Goal: Task Accomplishment & Management: Manage account settings

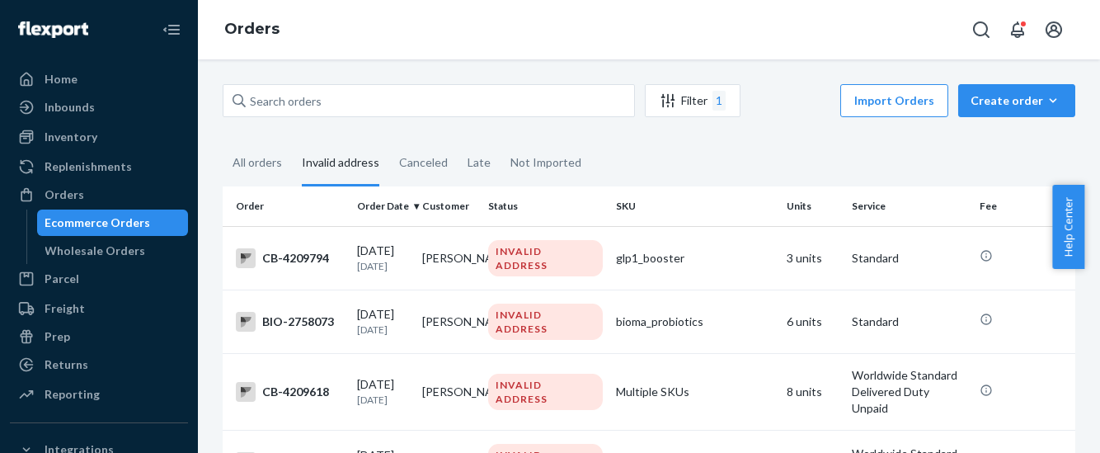
scroll to position [1958, 0]
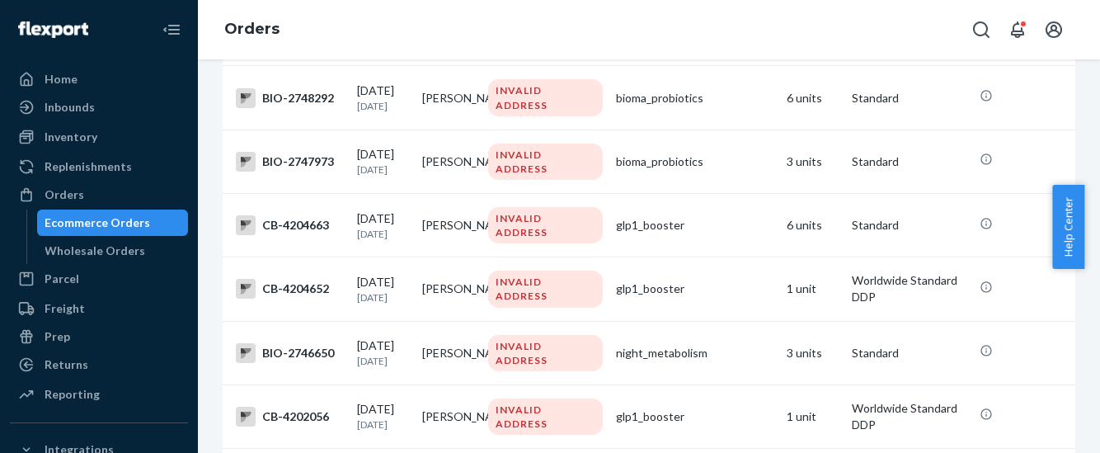
click at [399, 18] on div "Orders" at bounding box center [649, 29] width 902 height 59
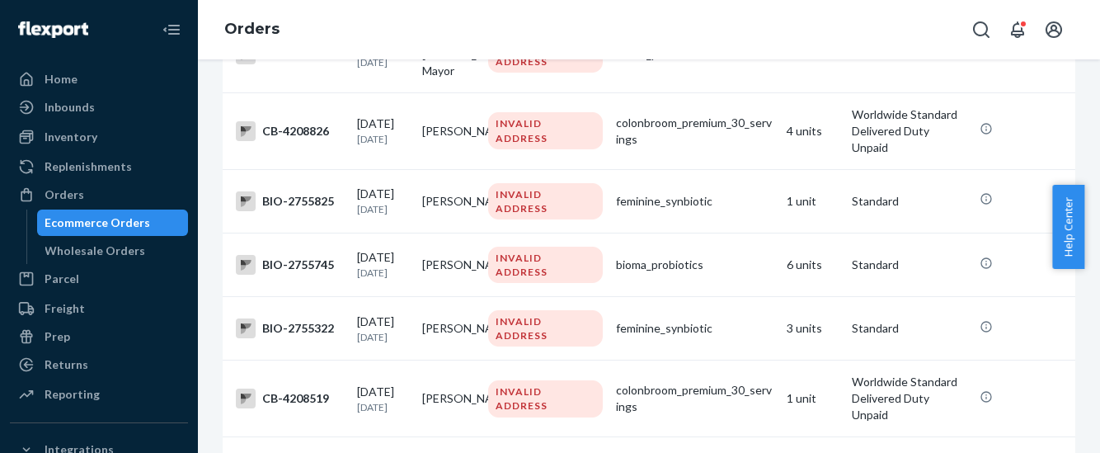
scroll to position [0, 0]
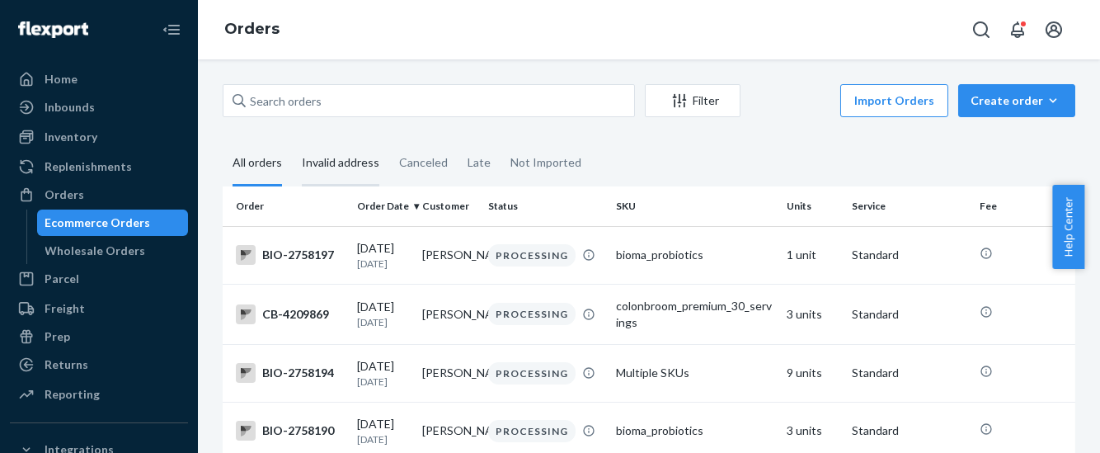
click at [350, 166] on div "Invalid address" at bounding box center [341, 163] width 78 height 45
click at [292, 141] on input "Invalid address" at bounding box center [292, 141] width 0 height 0
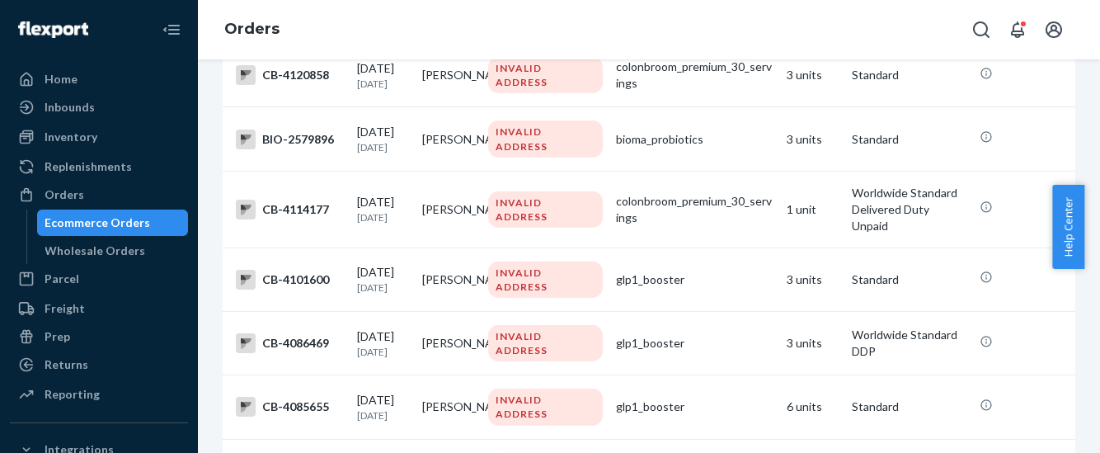
scroll to position [6017, 0]
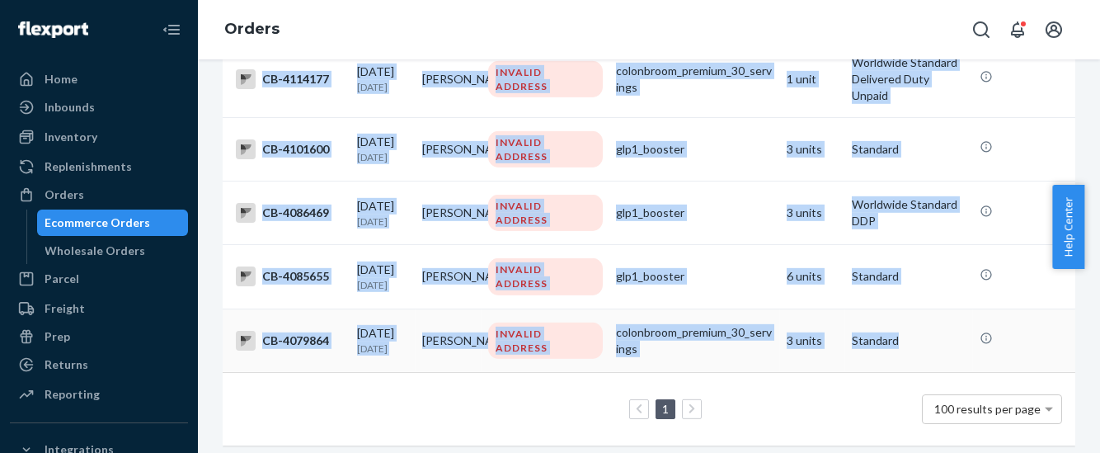
drag, startPoint x: 264, startPoint y: 258, endPoint x: 914, endPoint y: 326, distance: 653.3
copy tbody "CB-4209794 09/20/2025 Today Karen Herling INVALID ADDRESS glp1_booster 3 units …"
click at [257, 30] on link "Orders" at bounding box center [251, 29] width 55 height 18
click at [68, 191] on div "Orders" at bounding box center [65, 194] width 40 height 16
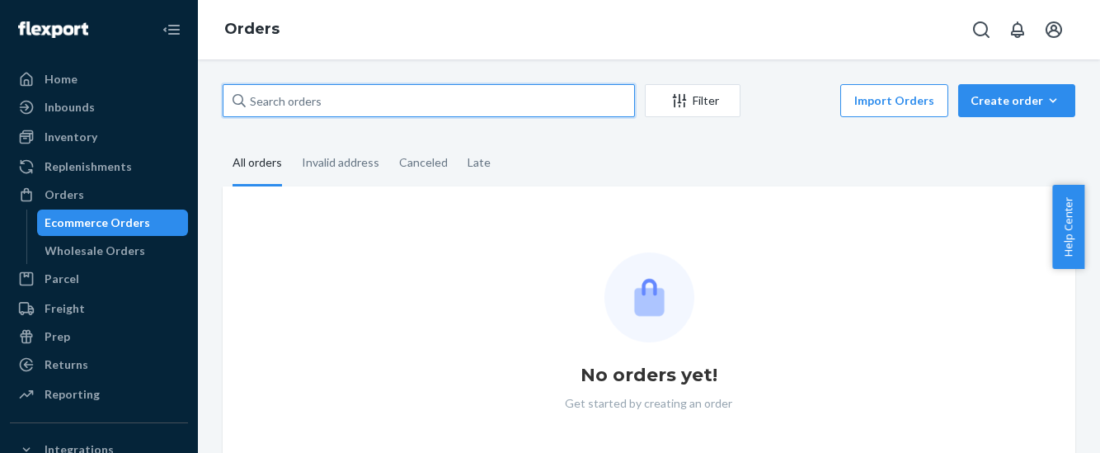
click at [277, 102] on input "text" at bounding box center [429, 100] width 412 height 33
paste input "CB-4209794"
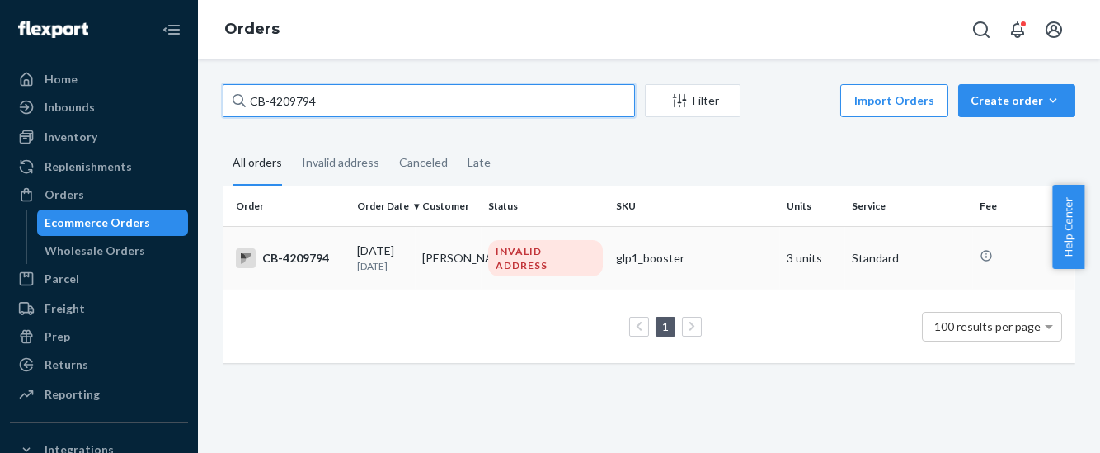
type input "CB-4209794"
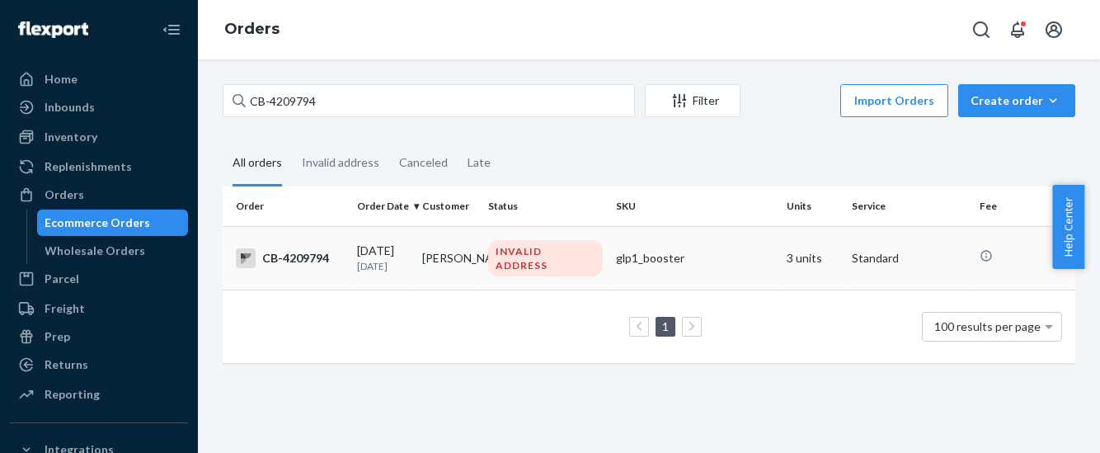
click at [298, 256] on div "CB-4209794" at bounding box center [290, 258] width 108 height 20
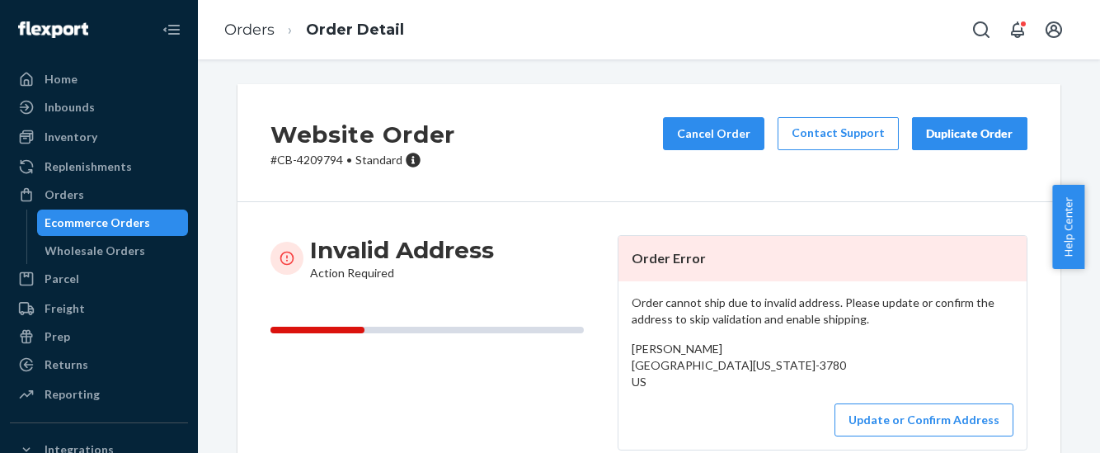
scroll to position [102, 0]
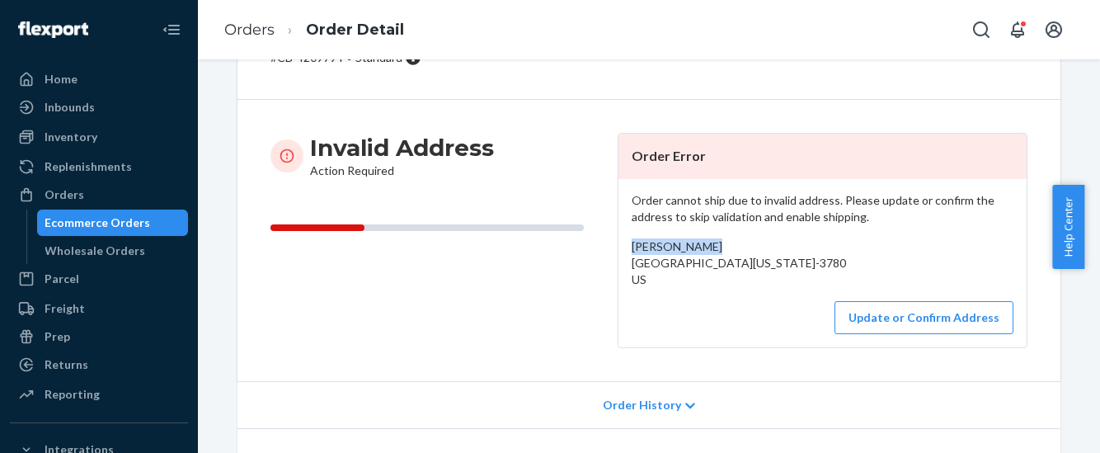
drag, startPoint x: 702, startPoint y: 246, endPoint x: 623, endPoint y: 250, distance: 79.3
click at [623, 250] on div "Order cannot ship due to invalid address. Please update or confirm the address …" at bounding box center [822, 263] width 408 height 168
copy span "[PERSON_NAME]"
click at [924, 334] on button "Update or Confirm Address" at bounding box center [923, 317] width 179 height 33
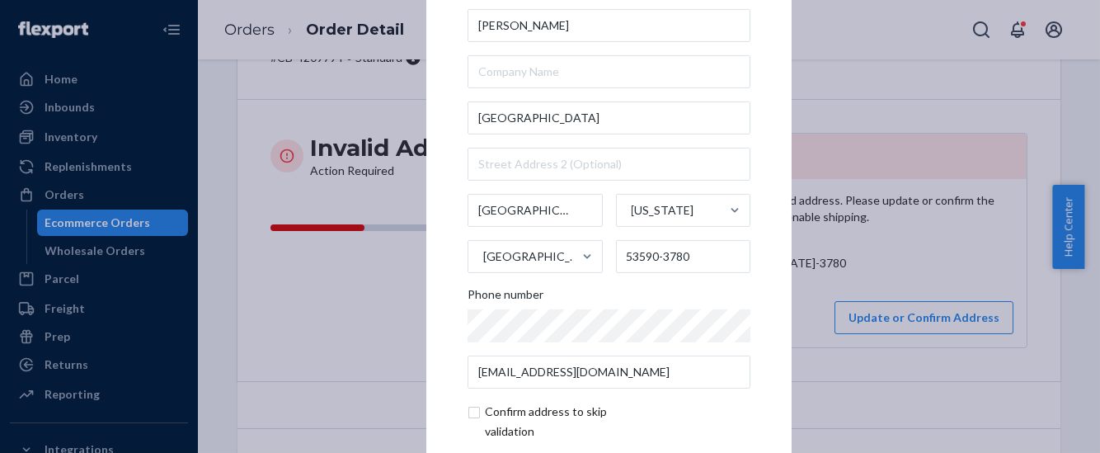
scroll to position [85, 0]
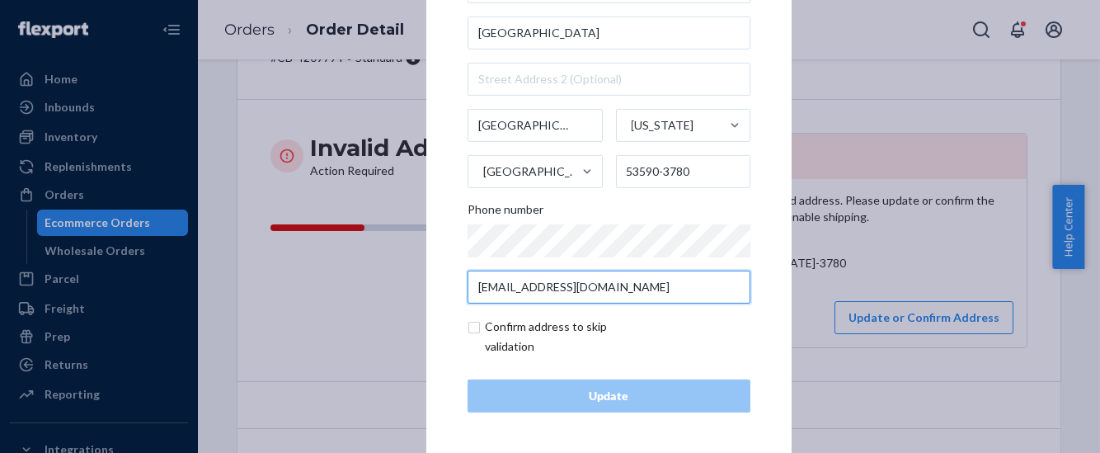
drag, startPoint x: 616, startPoint y: 287, endPoint x: 455, endPoint y: 280, distance: 161.0
click at [455, 280] on div "× Update Address [PERSON_NAME][GEOGRAPHIC_DATA][US_STATE][US_STATE] [PHONE_NUMB…" at bounding box center [608, 140] width 365 height 623
click at [890, 256] on div "× Update Address [PERSON_NAME][GEOGRAPHIC_DATA][US_STATE][US_STATE] [PHONE_NUMB…" at bounding box center [550, 226] width 1100 height 453
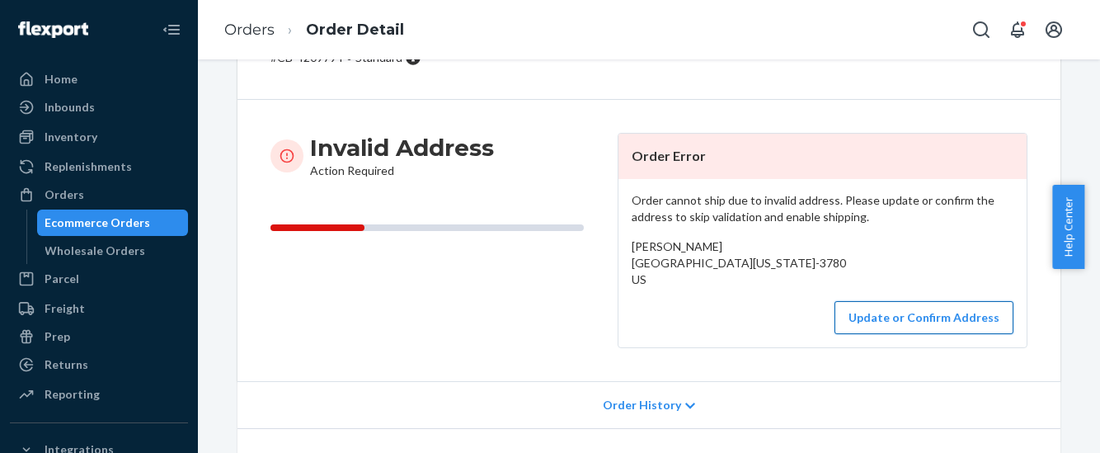
click at [888, 334] on button "Update or Confirm Address" at bounding box center [923, 317] width 179 height 33
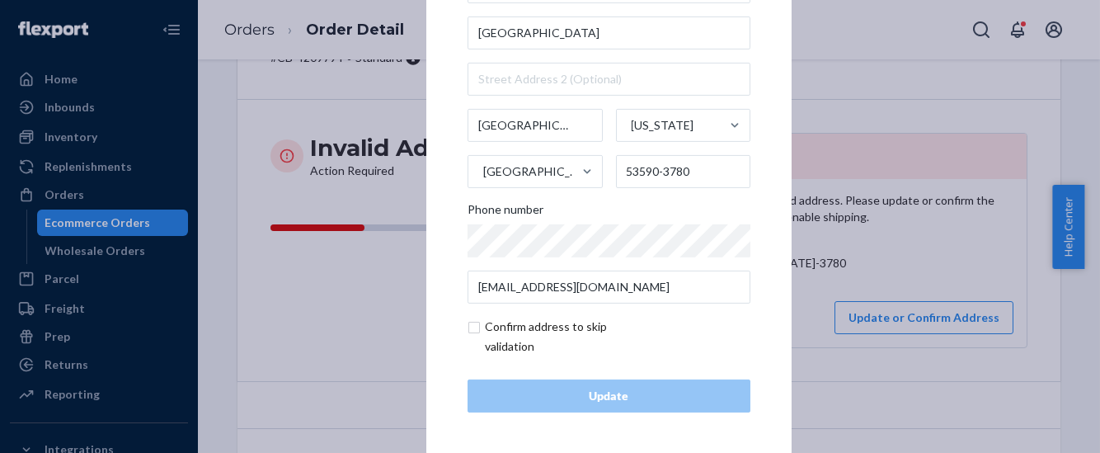
scroll to position [0, 0]
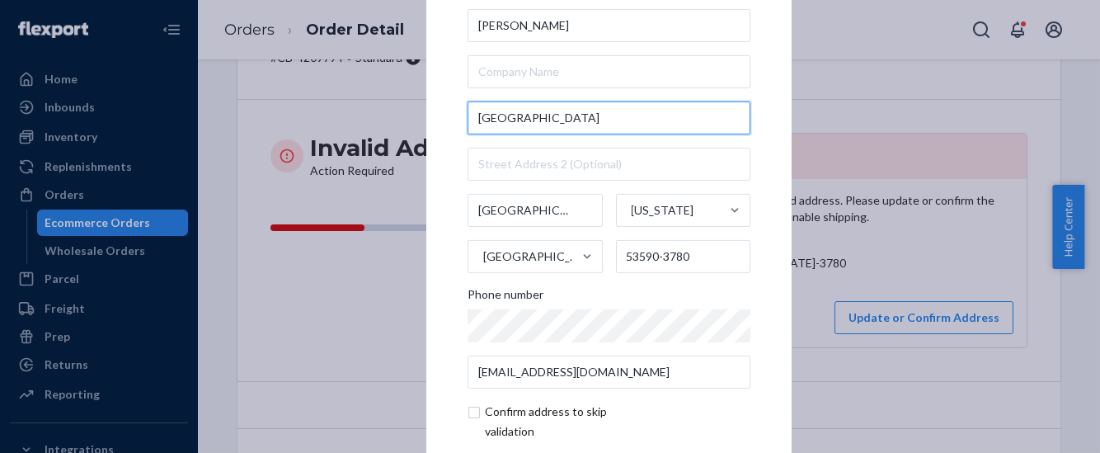
drag, startPoint x: 471, startPoint y: 113, endPoint x: 654, endPoint y: 140, distance: 185.1
click at [654, 140] on div "[PERSON_NAME] [GEOGRAPHIC_DATA][US_STATE][US_STATE] [PHONE_NUMBER] Phone number…" at bounding box center [609, 198] width 283 height 379
paste input "[STREET_ADDRESS][PERSON_NAME]"
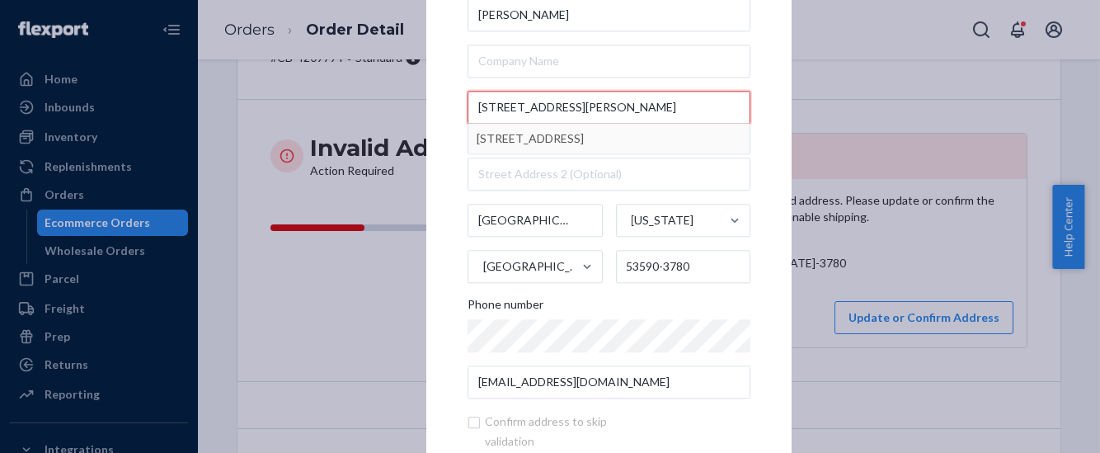
drag, startPoint x: 544, startPoint y: 105, endPoint x: 719, endPoint y: 114, distance: 175.0
click at [719, 114] on input "[STREET_ADDRESS][PERSON_NAME]" at bounding box center [609, 107] width 283 height 33
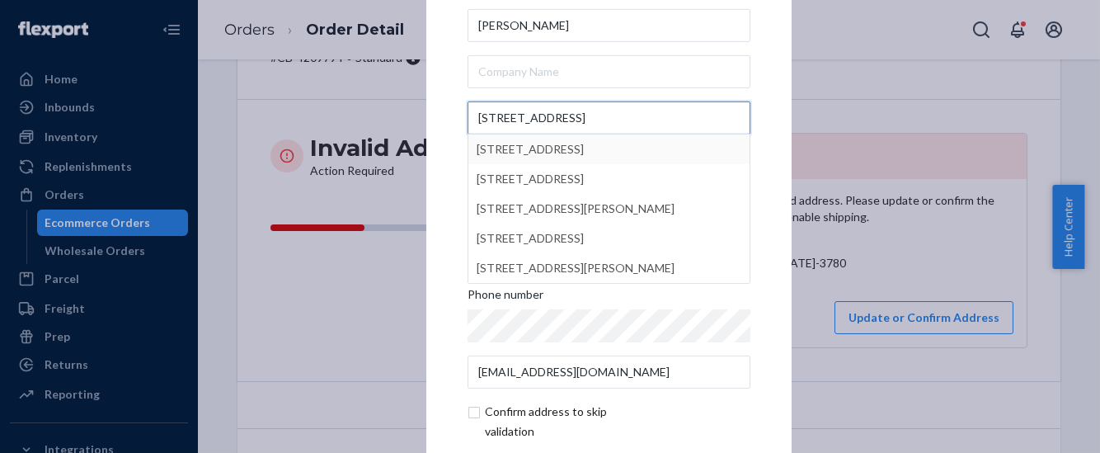
type input "[STREET_ADDRESS]"
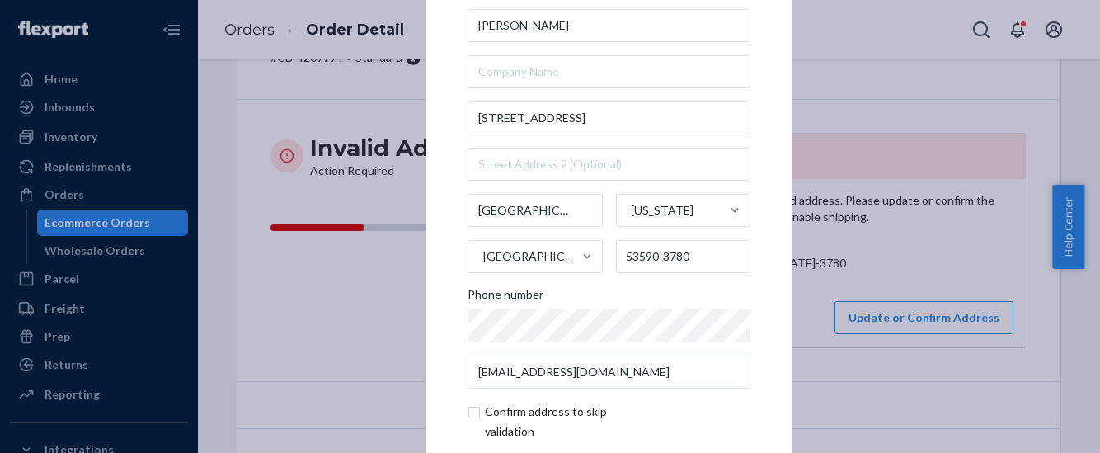
scroll to position [85, 0]
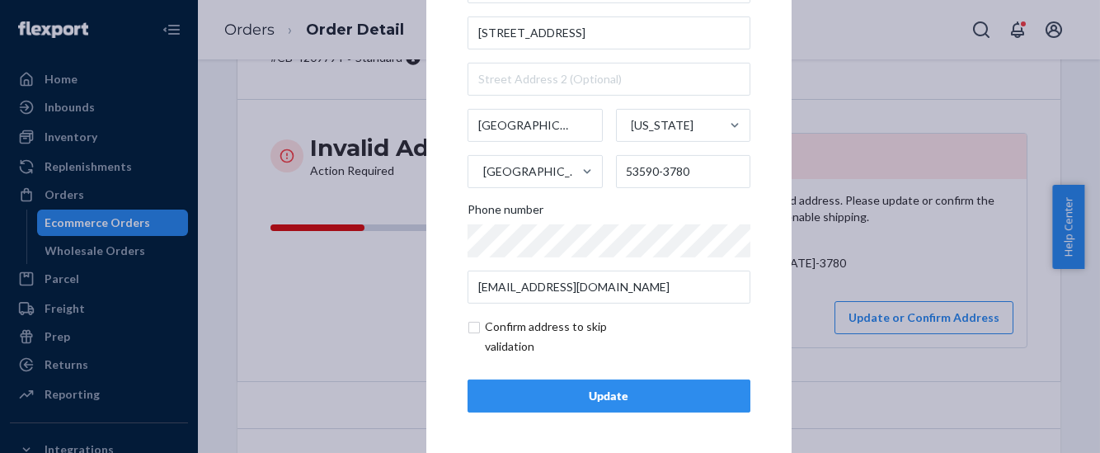
click at [610, 394] on div "Update" at bounding box center [609, 396] width 255 height 16
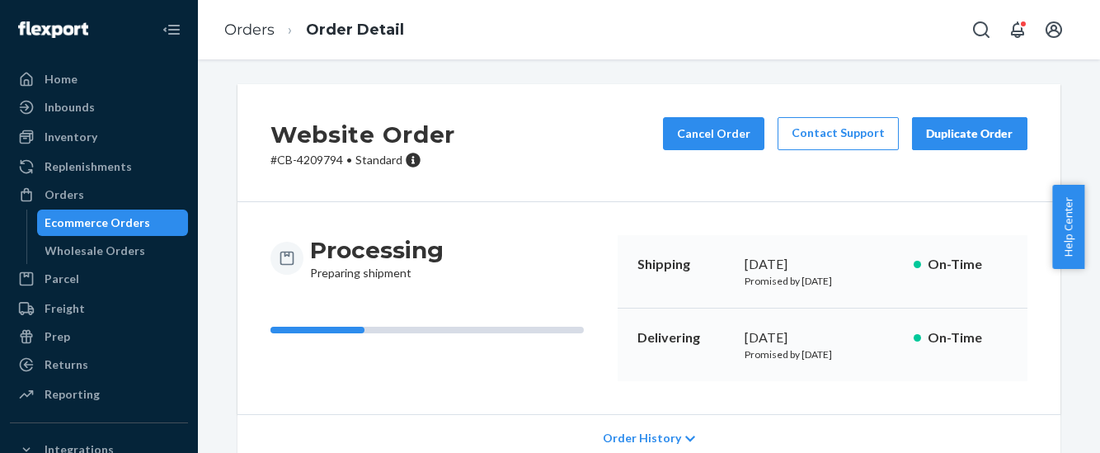
scroll to position [286, 0]
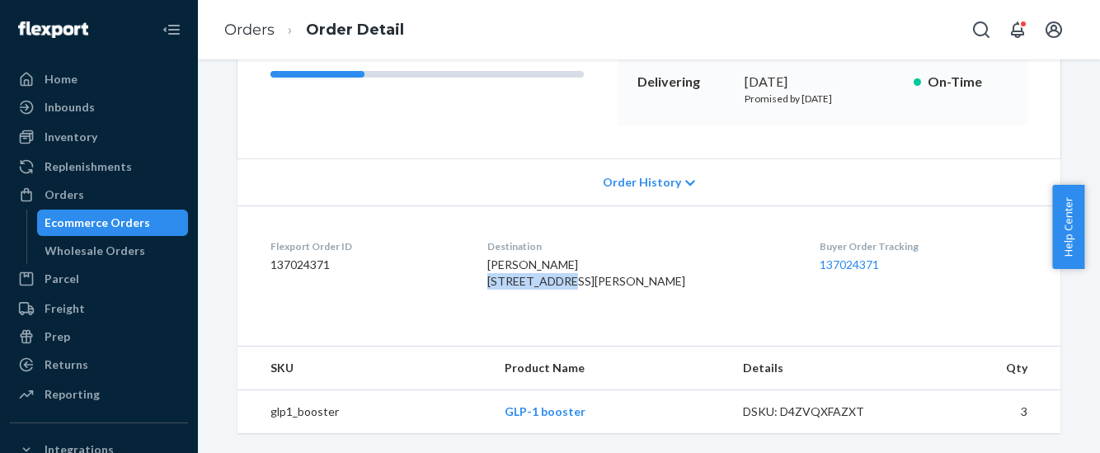
drag, startPoint x: 588, startPoint y: 255, endPoint x: 497, endPoint y: 251, distance: 90.8
click at [497, 256] on div "[PERSON_NAME] [STREET_ADDRESS][PERSON_NAME]" at bounding box center [640, 272] width 307 height 33
copy span "[STREET_ADDRESS]"
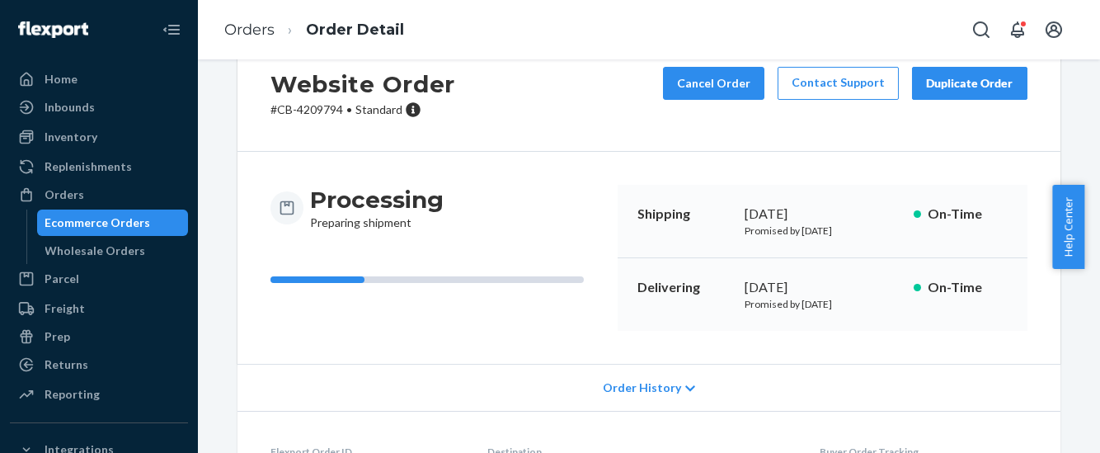
scroll to position [0, 0]
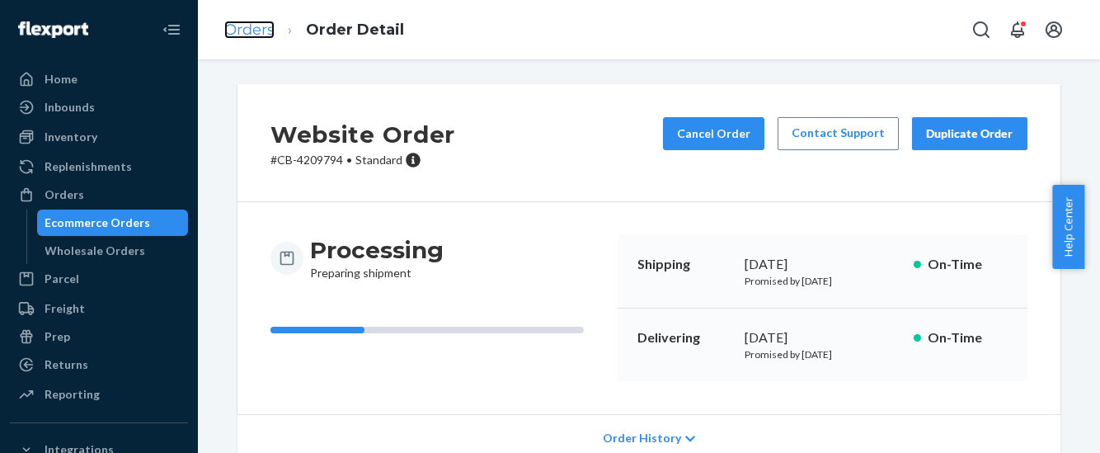
click at [236, 31] on link "Orders" at bounding box center [249, 30] width 50 height 18
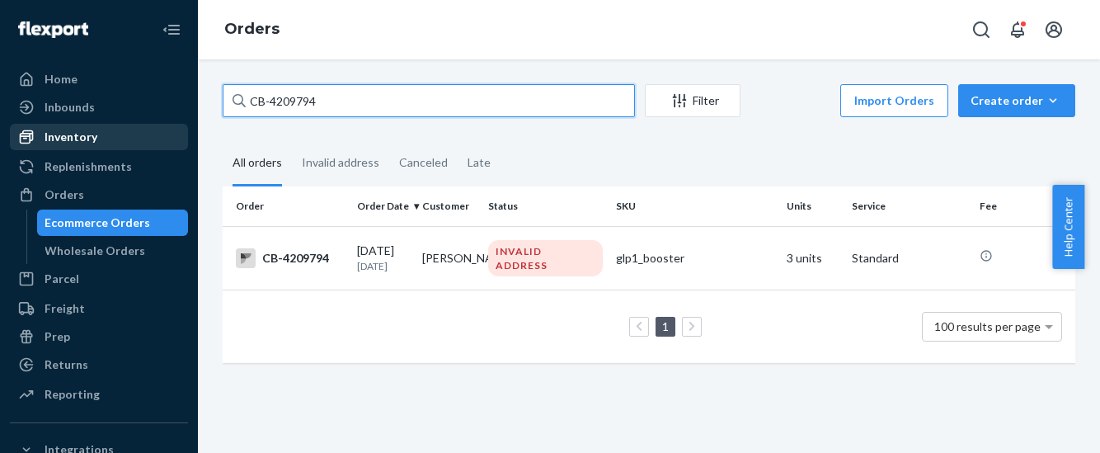
drag, startPoint x: 317, startPoint y: 97, endPoint x: 152, endPoint y: 133, distance: 169.5
click at [152, 133] on div "Home Inbounds Shipping Plans Problems Inventory Products Branded Packaging Repl…" at bounding box center [550, 226] width 1100 height 453
paste input "BIO-2758073"
type input "BIO-2758073"
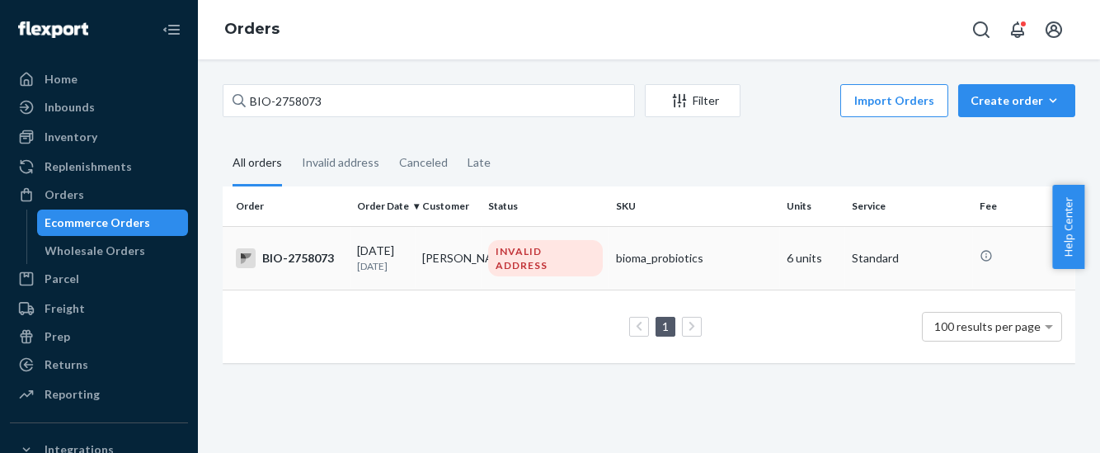
click at [308, 265] on div "BIO-2758073" at bounding box center [290, 258] width 108 height 20
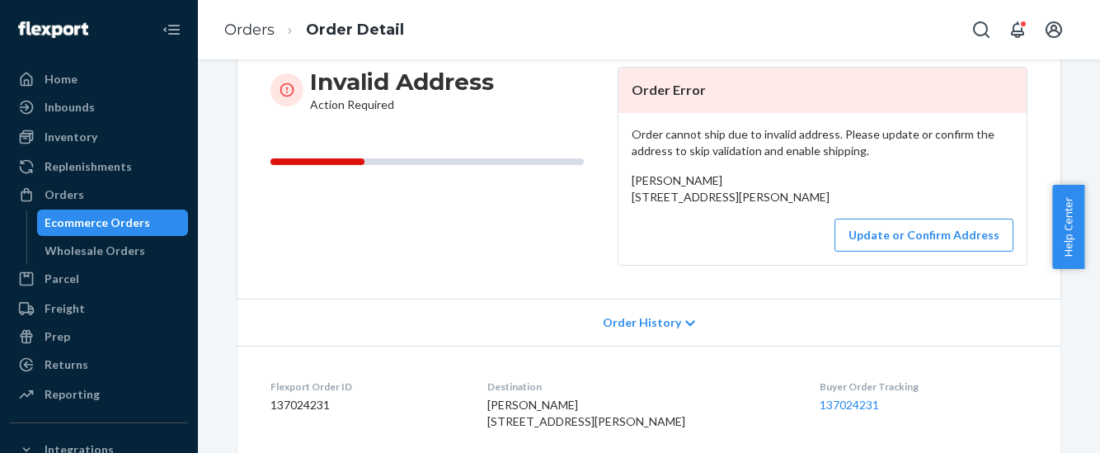
scroll to position [205, 0]
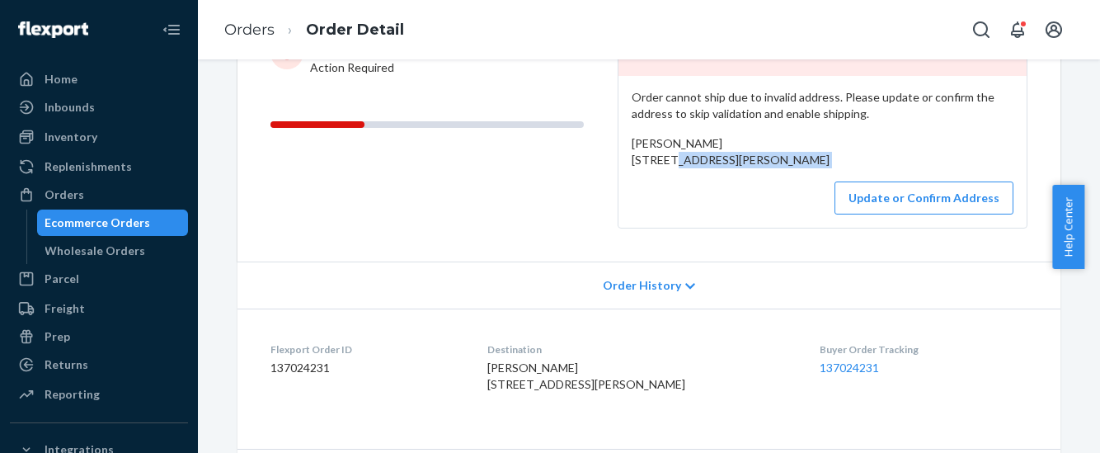
drag, startPoint x: 623, startPoint y: 159, endPoint x: 750, endPoint y: 207, distance: 135.7
click at [750, 207] on div "Order cannot ship due to invalid address. Please update or confirm the address …" at bounding box center [822, 152] width 408 height 152
copy div "[STREET_ADDRESS]"
click at [754, 168] on div "[PERSON_NAME] [STREET_ADDRESS][PERSON_NAME]" at bounding box center [823, 151] width 382 height 33
drag, startPoint x: 742, startPoint y: 140, endPoint x: 621, endPoint y: 146, distance: 121.3
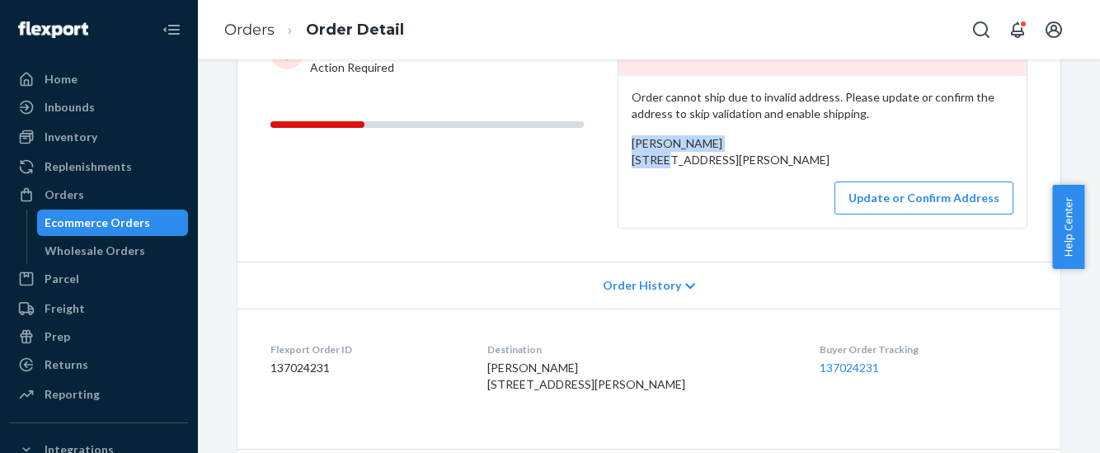
click at [621, 146] on div "Order cannot ship due to invalid address. Please update or confirm the address …" at bounding box center [822, 152] width 408 height 152
copy span "[PERSON_NAME]"
drag, startPoint x: 249, startPoint y: 32, endPoint x: 299, endPoint y: 65, distance: 60.1
click at [249, 32] on link "Orders" at bounding box center [249, 30] width 50 height 18
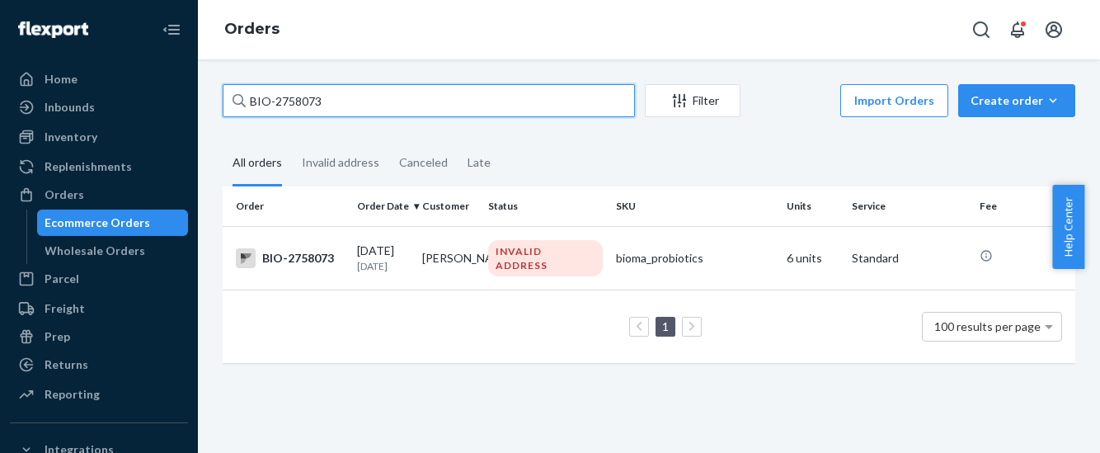
drag, startPoint x: 340, startPoint y: 103, endPoint x: 210, endPoint y: 111, distance: 129.7
click at [210, 111] on div "BIO-2758073 Filter Import Orders Create order Ecommerce order Removal order All…" at bounding box center [648, 231] width 877 height 295
paste input "4155617"
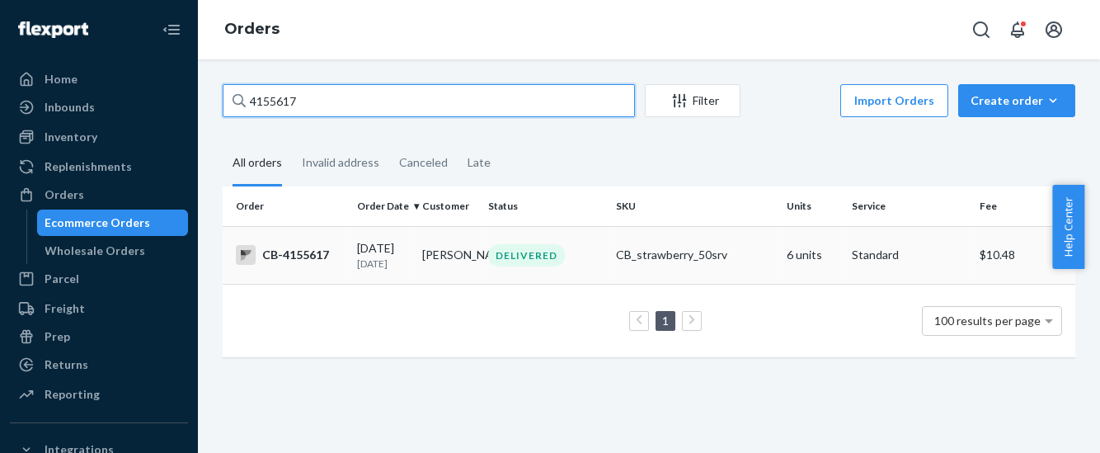
type input "4155617"
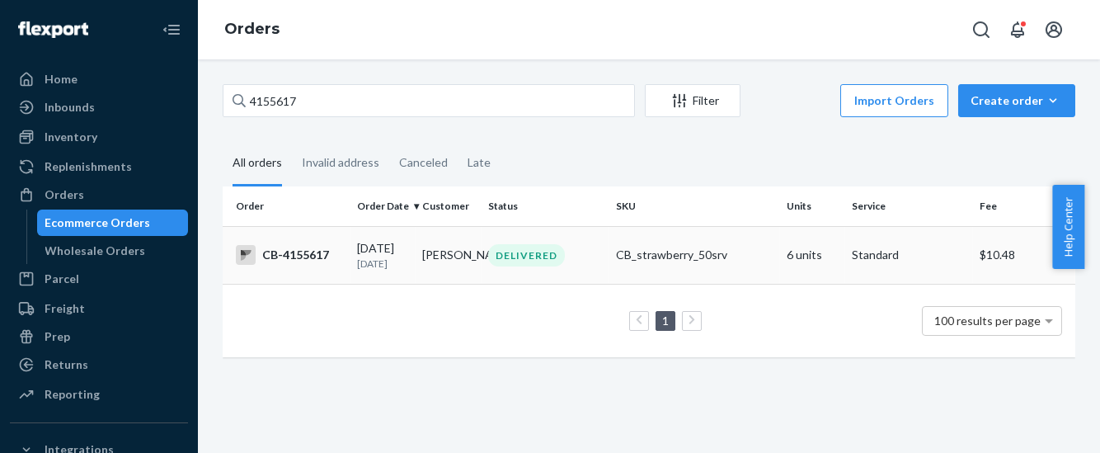
click at [303, 256] on div "CB-4155617" at bounding box center [290, 255] width 108 height 20
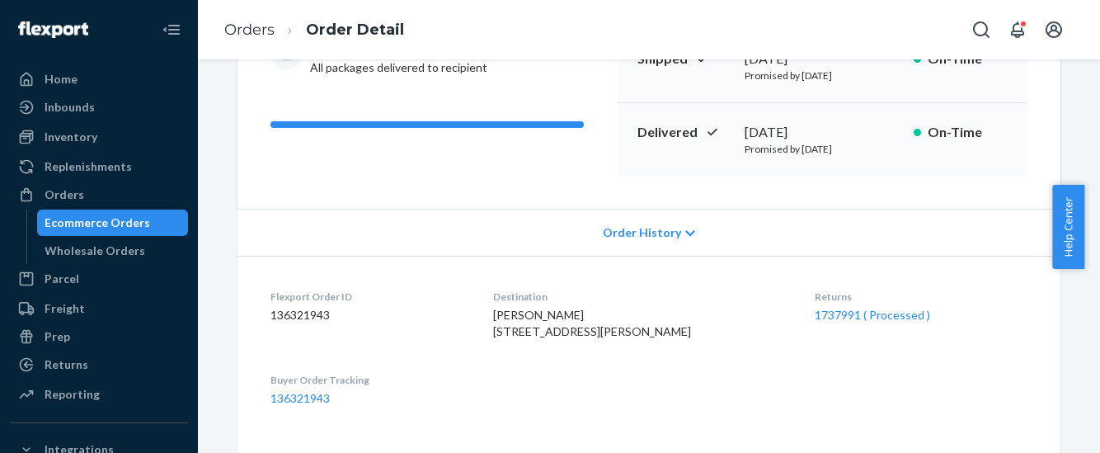
scroll to position [309, 0]
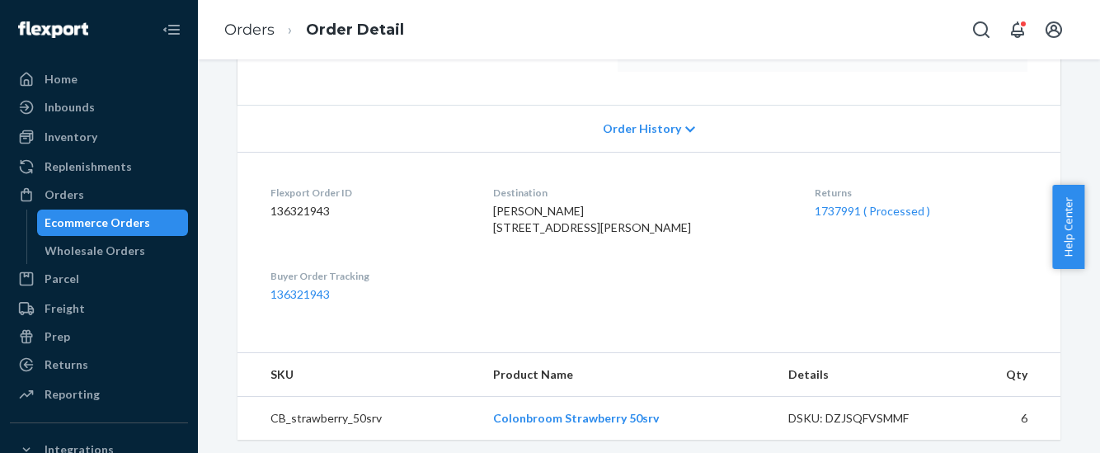
click at [839, 217] on div "1737991 ( Processed )" at bounding box center [921, 211] width 213 height 16
click at [844, 211] on link "1737991 ( Processed )" at bounding box center [872, 211] width 115 height 14
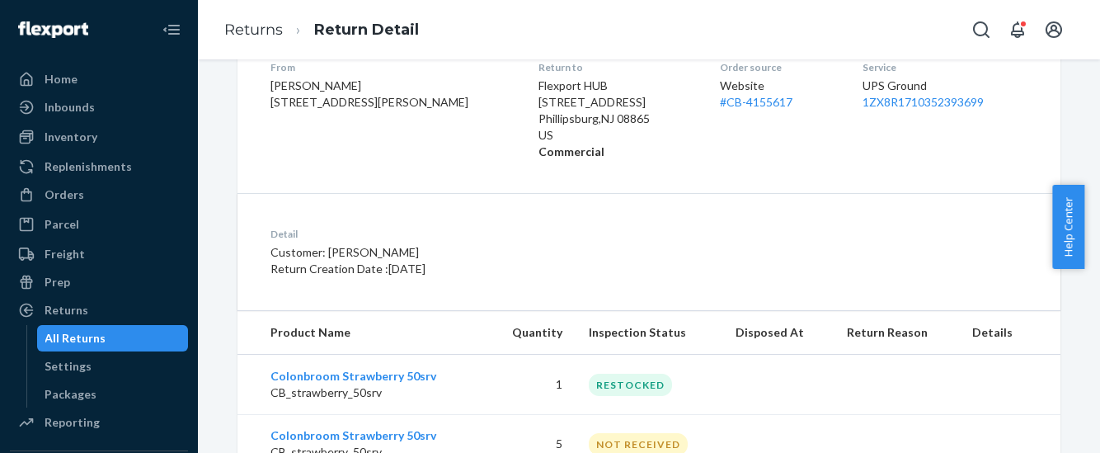
scroll to position [309, 0]
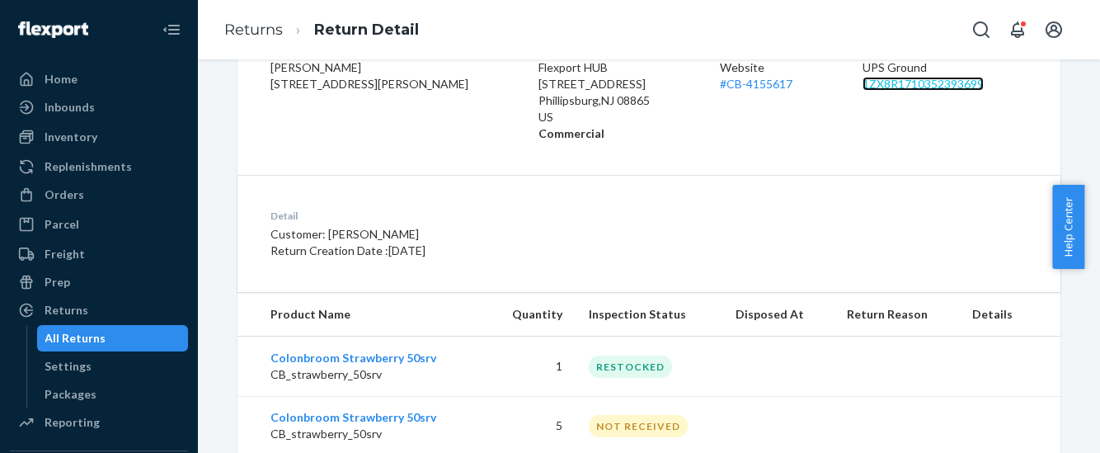
click at [895, 82] on link "1ZX8R1710352393699" at bounding box center [922, 84] width 121 height 14
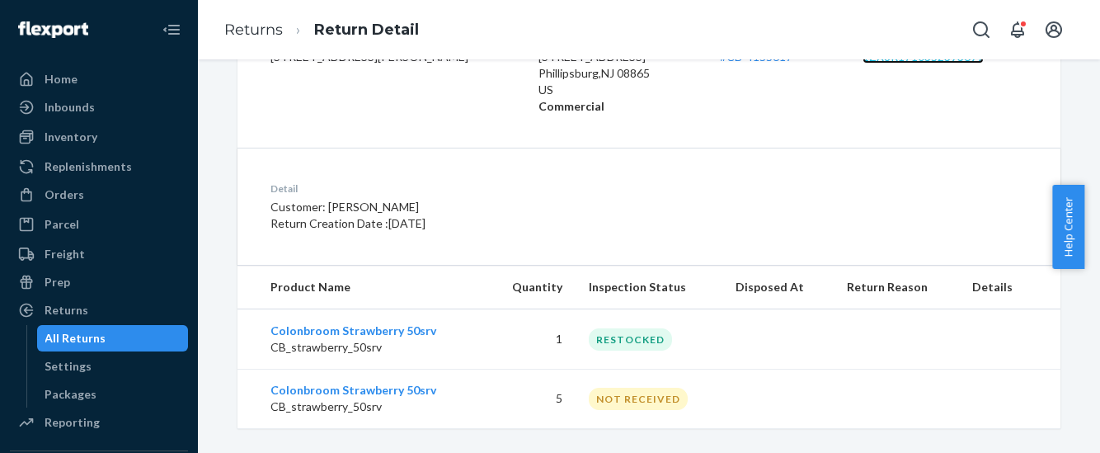
scroll to position [351, 0]
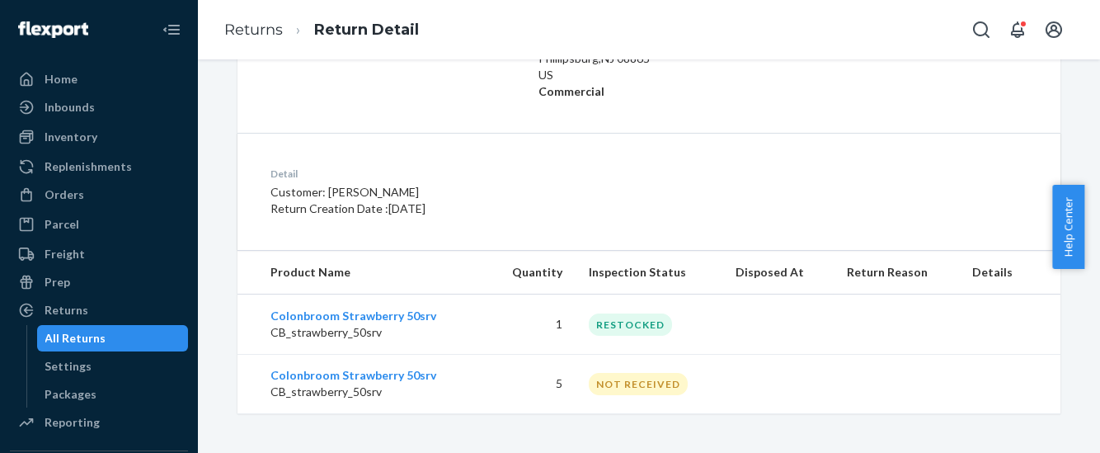
click at [828, 32] on div "Returns Return Detail" at bounding box center [649, 29] width 902 height 59
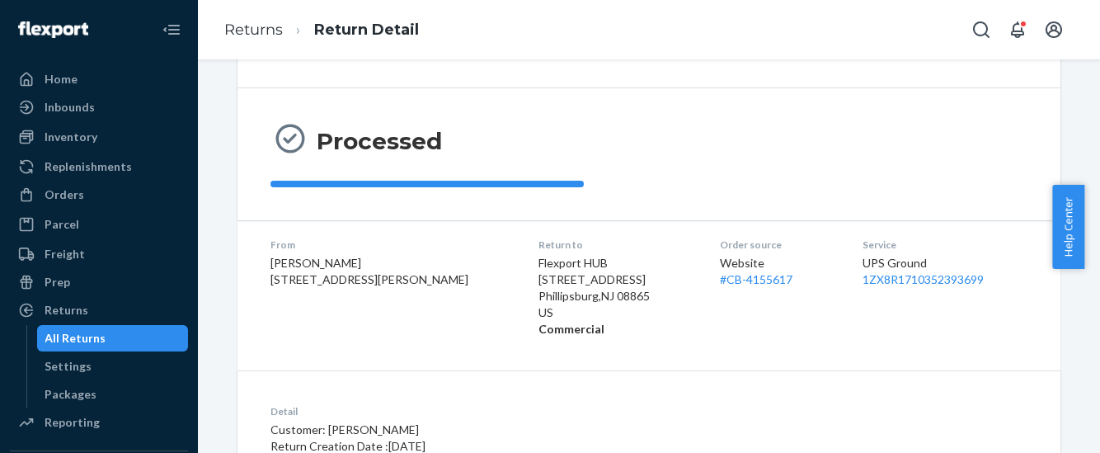
scroll to position [0, 0]
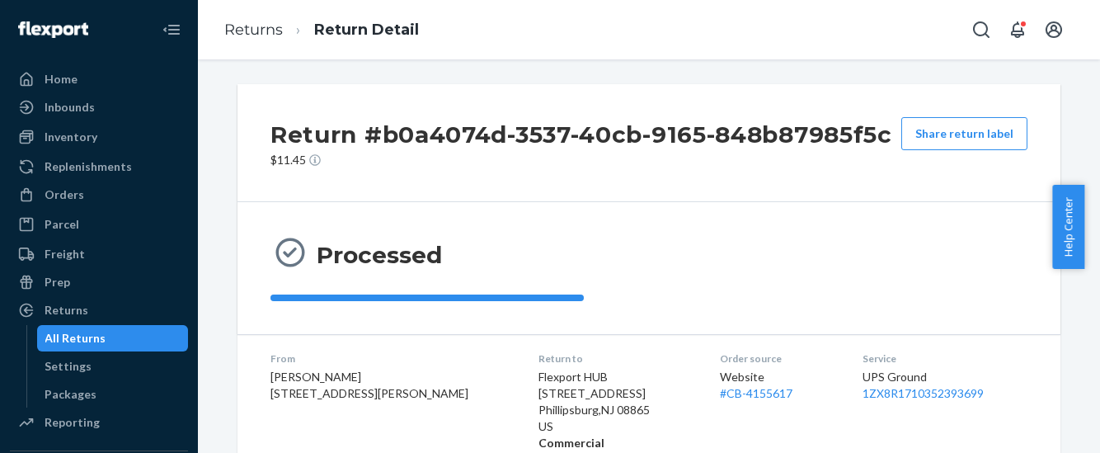
drag, startPoint x: 51, startPoint y: 193, endPoint x: 209, endPoint y: 125, distance: 172.2
click at [51, 193] on div "Orders" at bounding box center [65, 194] width 40 height 16
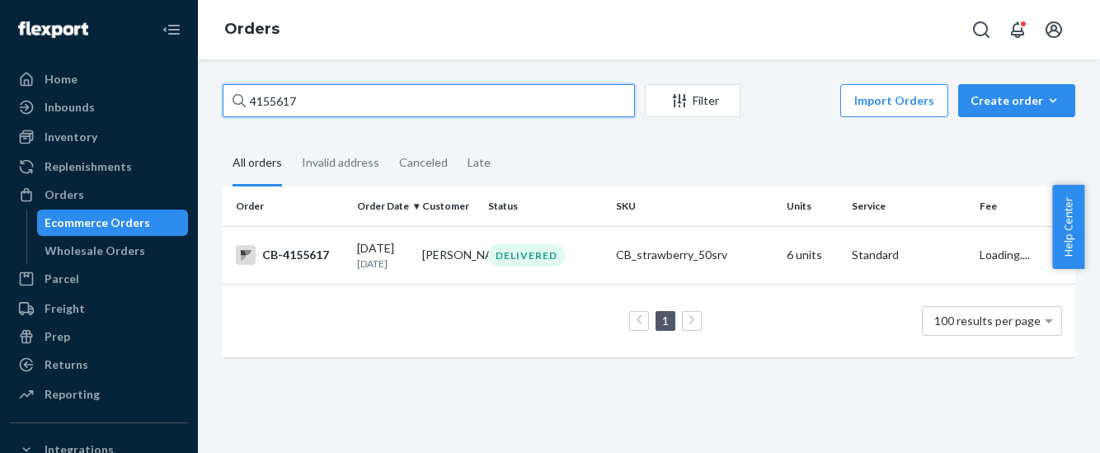
drag, startPoint x: 317, startPoint y: 94, endPoint x: 196, endPoint y: 131, distance: 126.0
click at [196, 131] on div "Home Inbounds Shipping Plans Problems Inventory Products Branded Packaging Repl…" at bounding box center [550, 226] width 1100 height 453
paste input "040960"
type input "4040960"
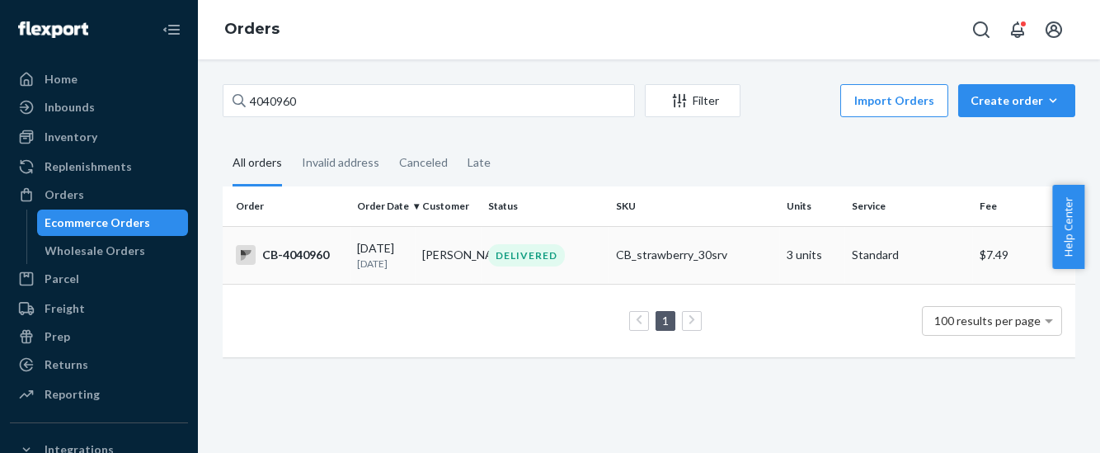
click at [293, 265] on div "CB-4040960" at bounding box center [290, 255] width 108 height 20
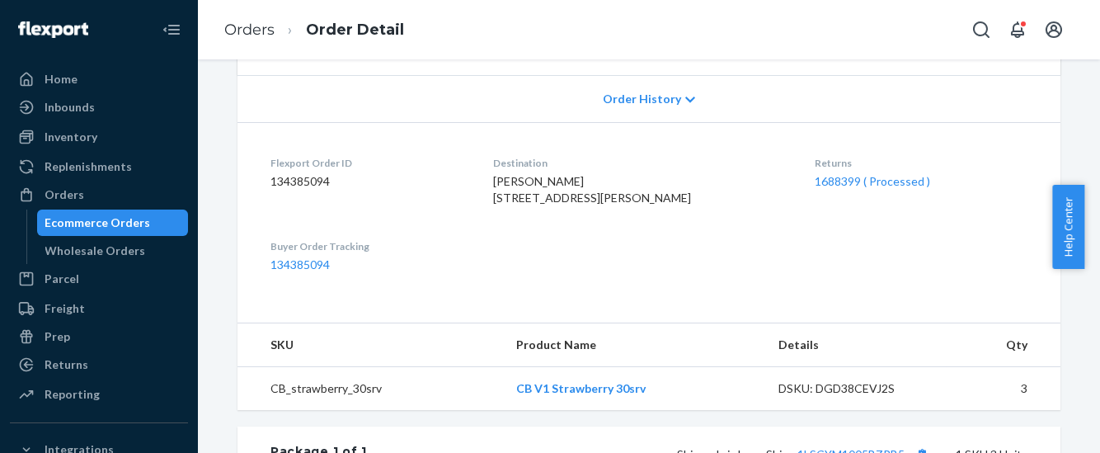
scroll to position [309, 0]
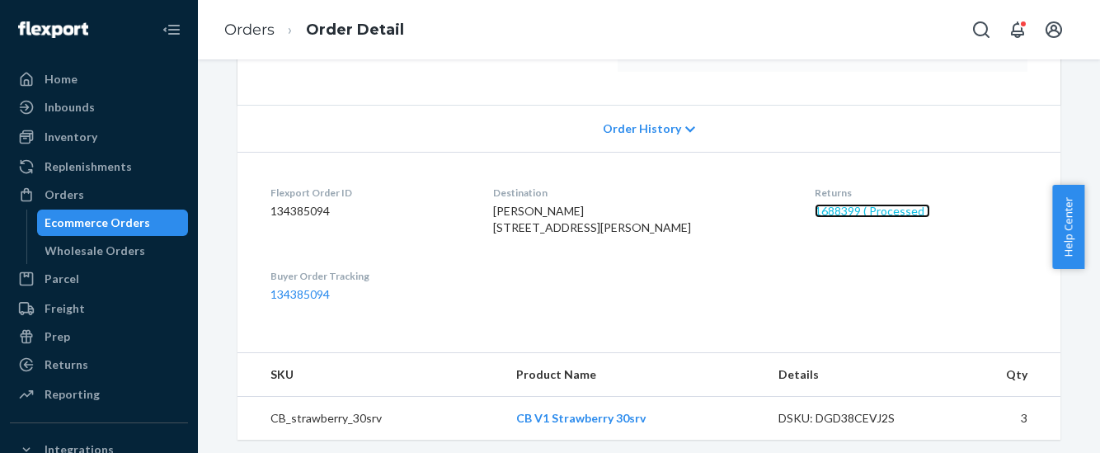
drag, startPoint x: 825, startPoint y: 209, endPoint x: 831, endPoint y: 220, distance: 12.9
click at [825, 209] on link "1688399 ( Processed )" at bounding box center [872, 211] width 115 height 14
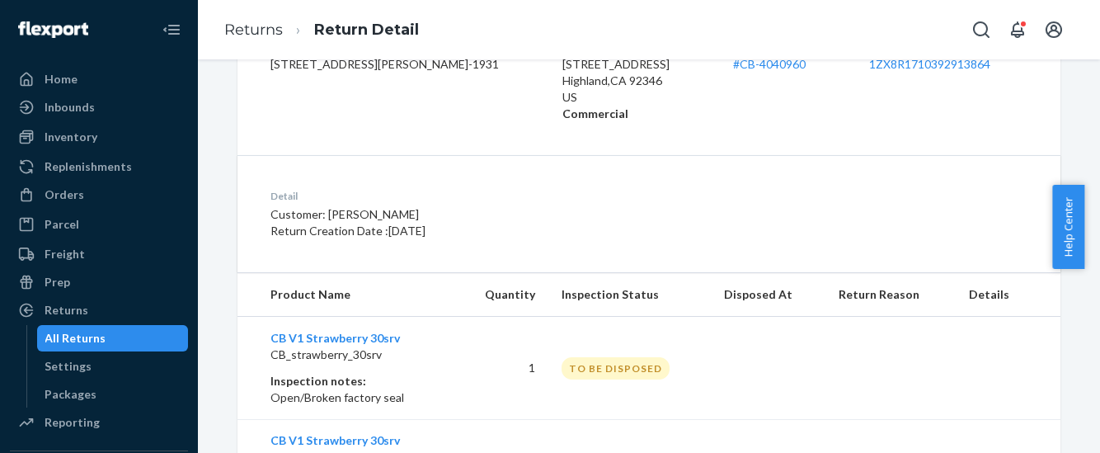
scroll to position [290, 0]
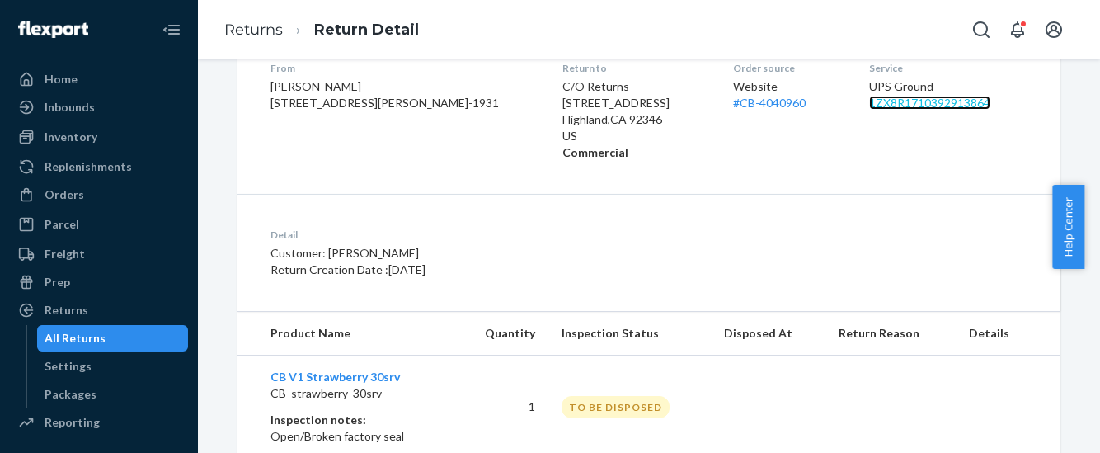
click at [914, 101] on link "1ZX8R1710392913864" at bounding box center [929, 103] width 121 height 14
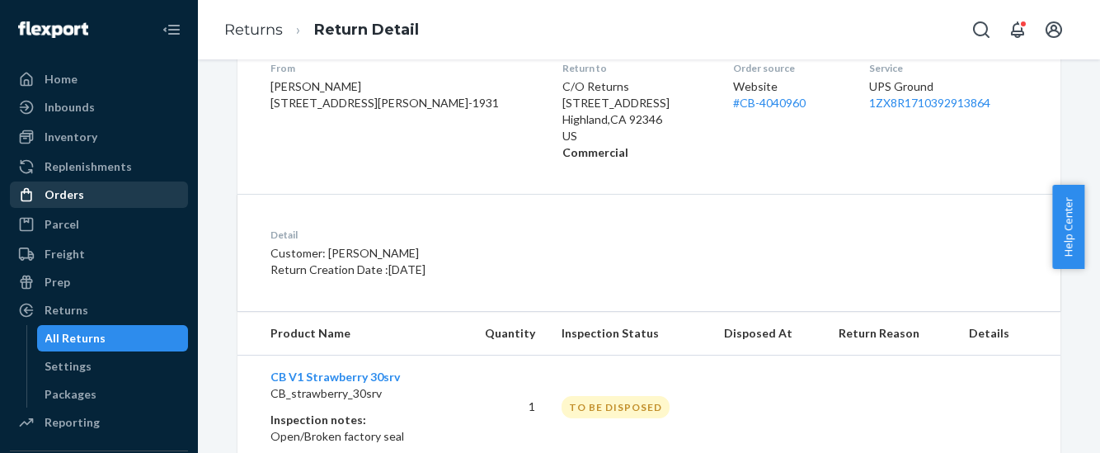
click at [66, 193] on div "Orders" at bounding box center [65, 194] width 40 height 16
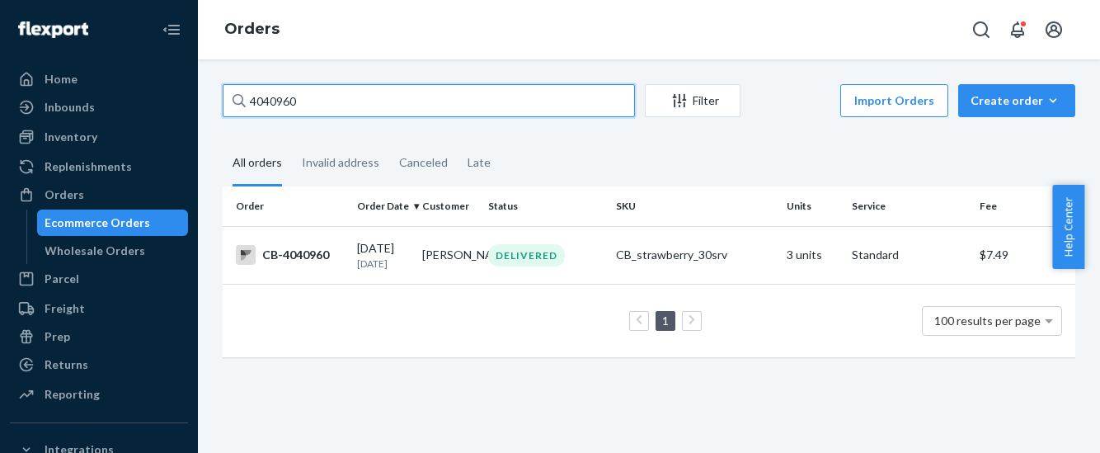
drag, startPoint x: 307, startPoint y: 102, endPoint x: 215, endPoint y: 115, distance: 92.4
click at [215, 115] on div "4040960 Filter Import Orders Create order Ecommerce order Removal order All ord…" at bounding box center [648, 228] width 877 height 289
paste input "12173"
type input "4121730"
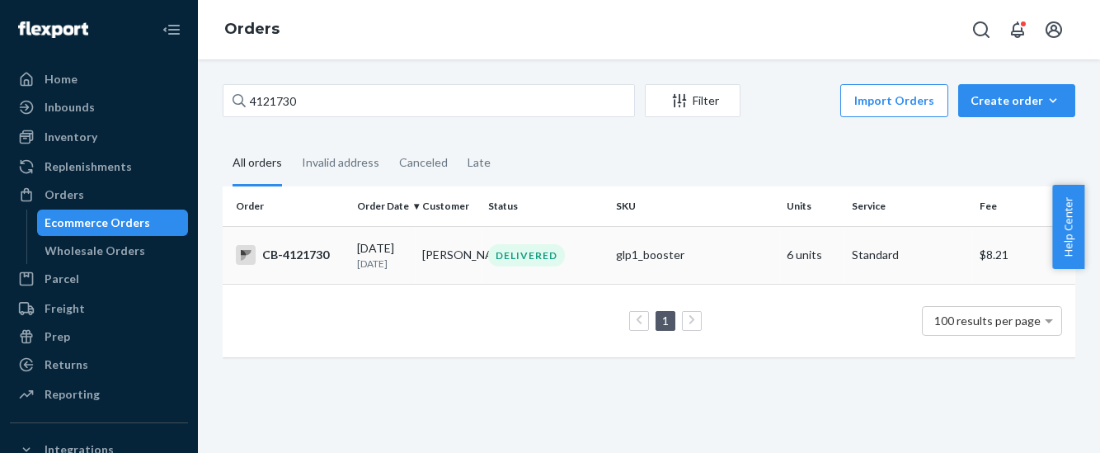
click at [305, 251] on div "CB-4121730" at bounding box center [290, 255] width 108 height 20
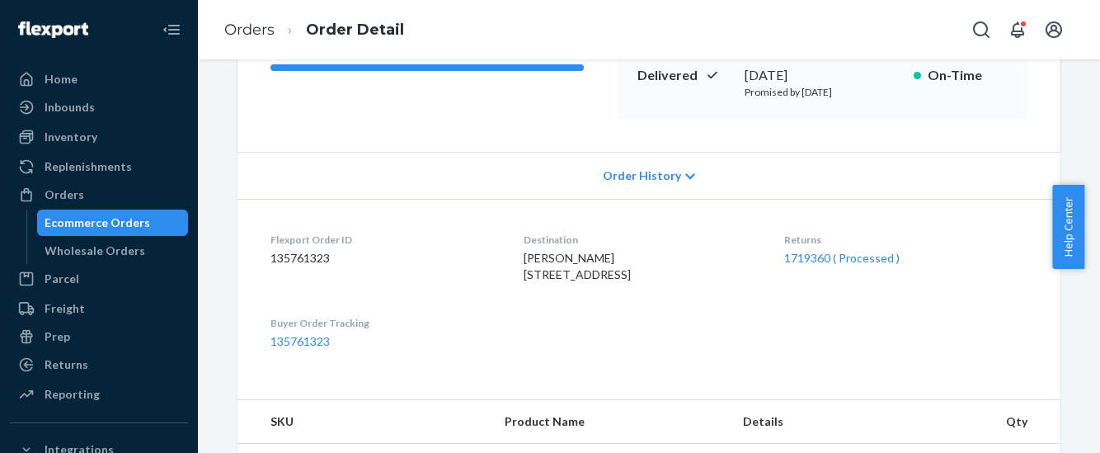
scroll to position [411, 0]
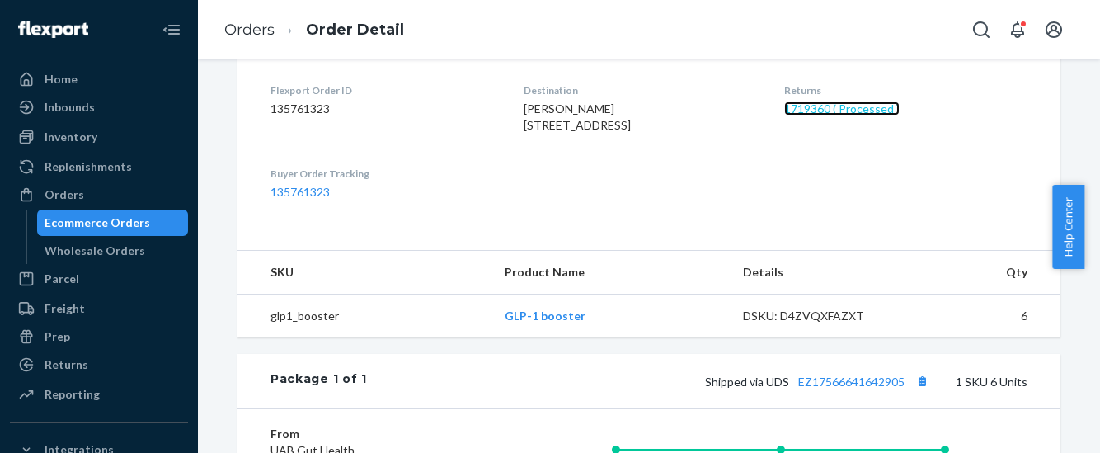
click at [834, 113] on link "1719360 ( Processed )" at bounding box center [841, 108] width 115 height 14
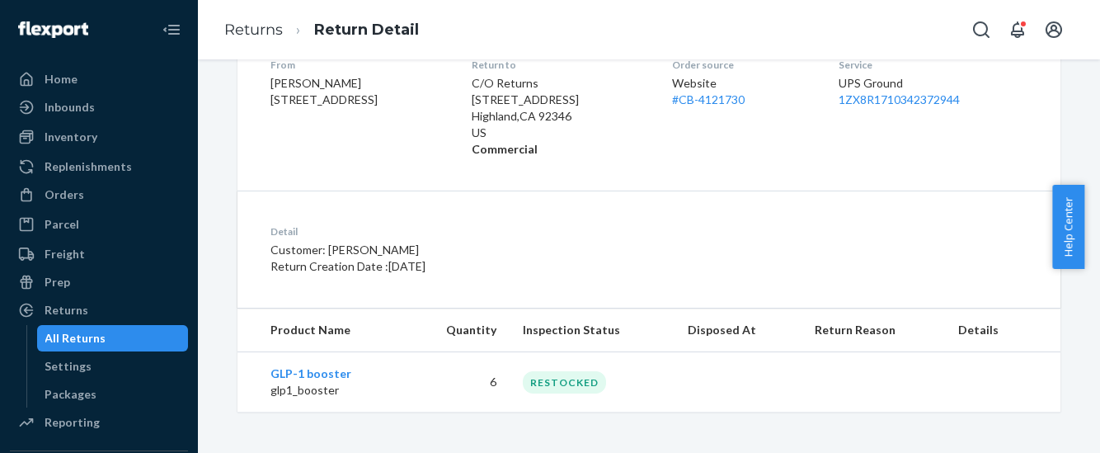
scroll to position [327, 0]
click at [893, 99] on link "1ZX8R1710342372944" at bounding box center [899, 99] width 121 height 14
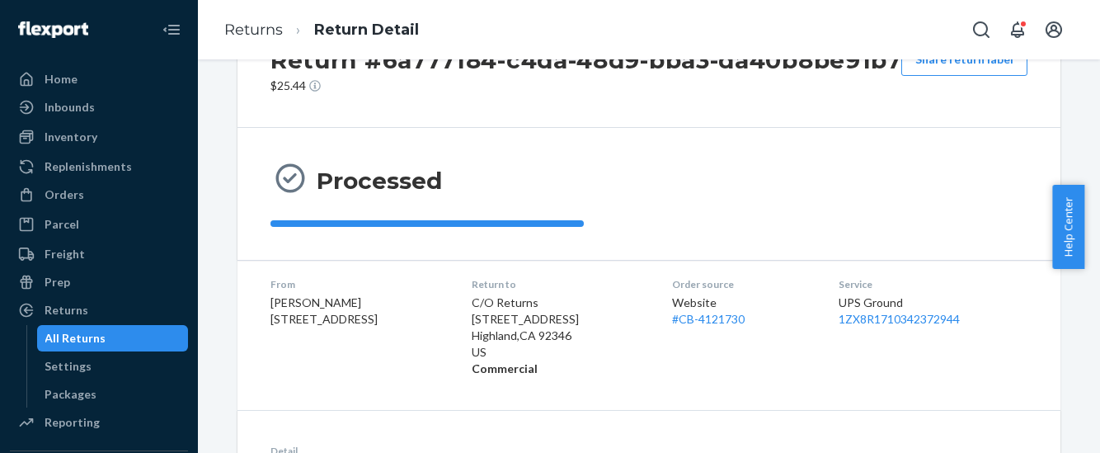
scroll to position [102, 0]
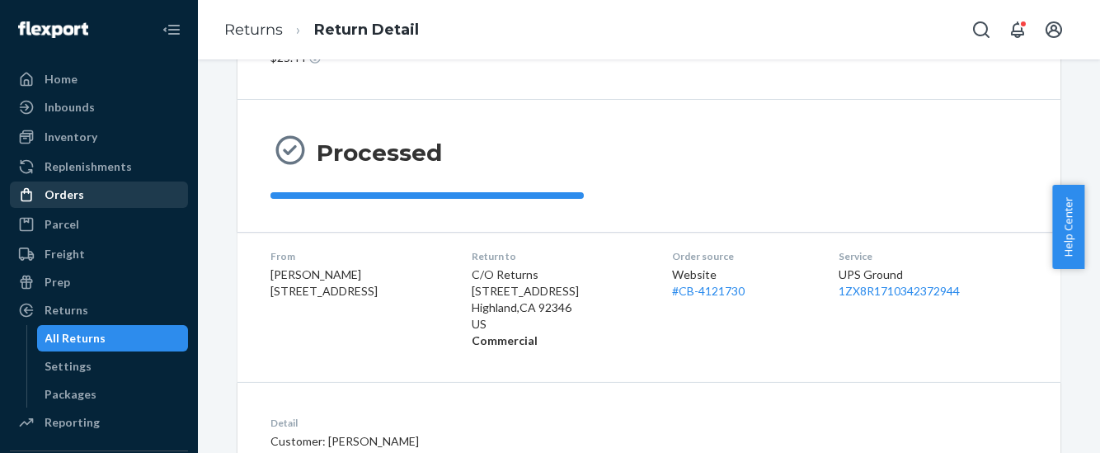
drag, startPoint x: 65, startPoint y: 200, endPoint x: 79, endPoint y: 197, distance: 14.2
click at [65, 200] on div "Orders" at bounding box center [65, 194] width 40 height 16
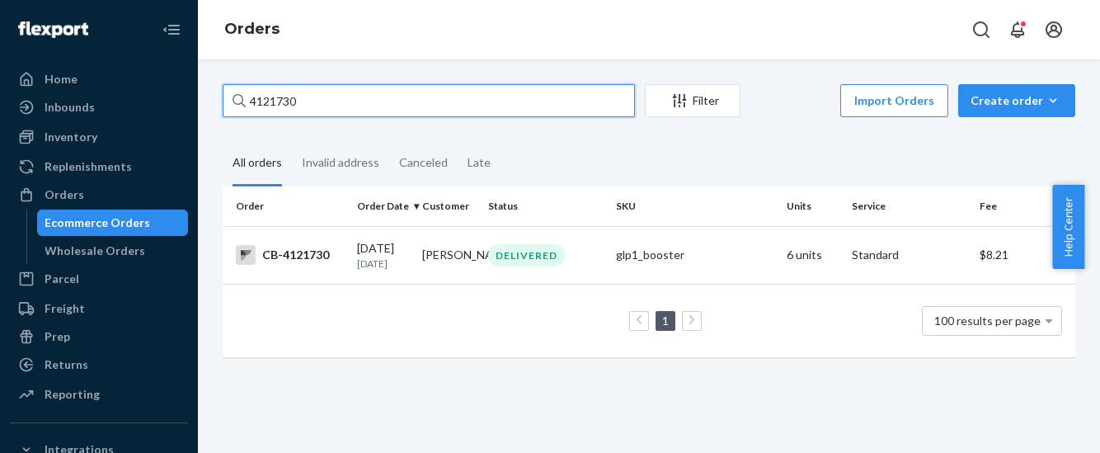
drag, startPoint x: 318, startPoint y: 92, endPoint x: 177, endPoint y: 116, distance: 143.2
click at [177, 116] on div "Home Inbounds Shipping Plans Problems Inventory Products Branded Packaging Repl…" at bounding box center [550, 226] width 1100 height 453
paste input "3947263"
type input "3947263"
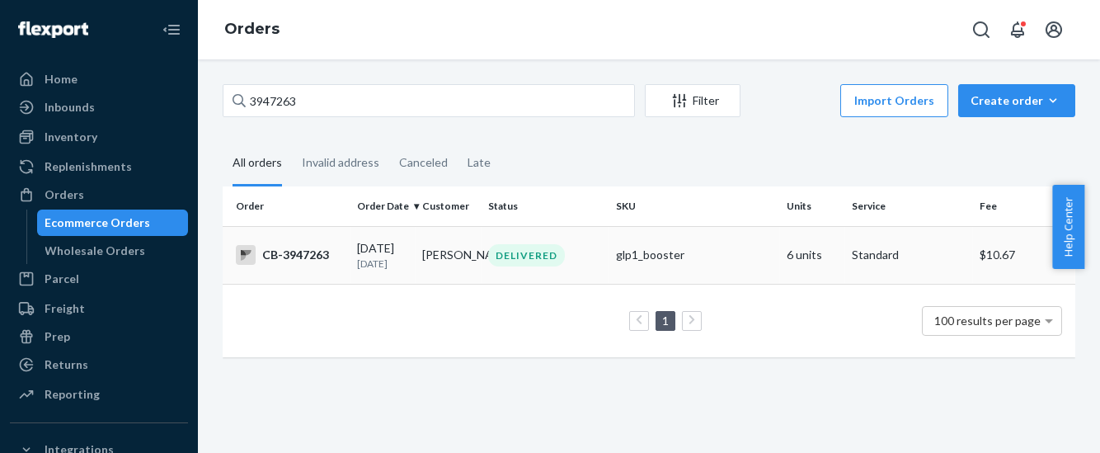
click at [289, 262] on div "CB-3947263" at bounding box center [290, 255] width 108 height 20
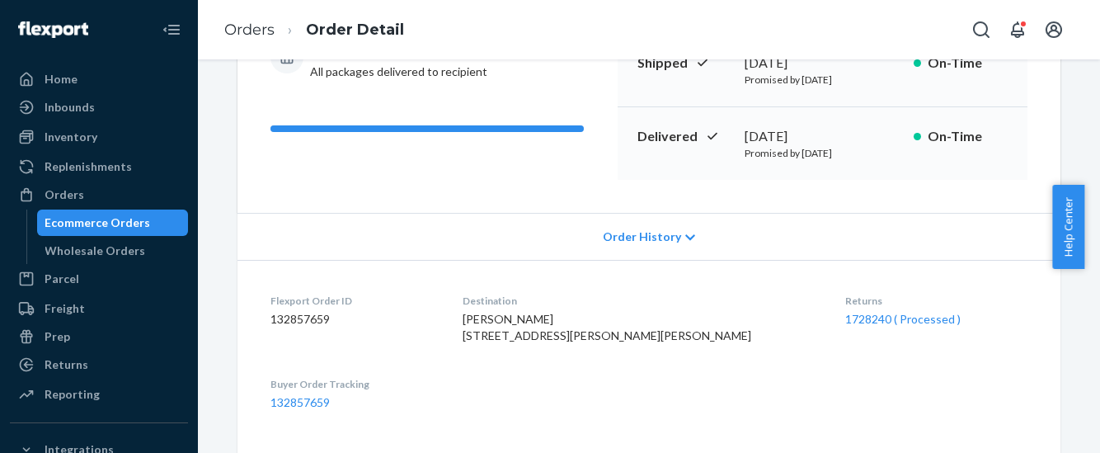
scroll to position [205, 0]
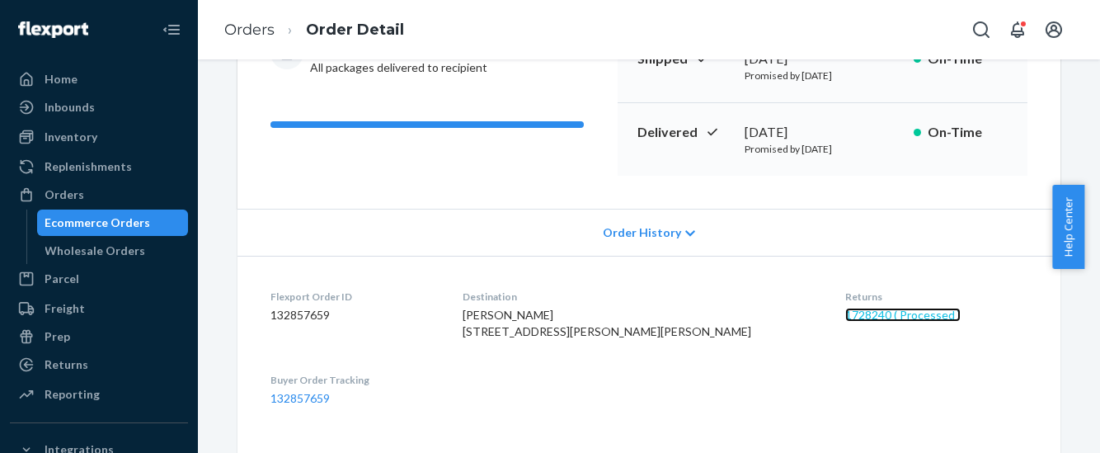
click at [845, 317] on link "1728240 ( Processed )" at bounding box center [902, 315] width 115 height 14
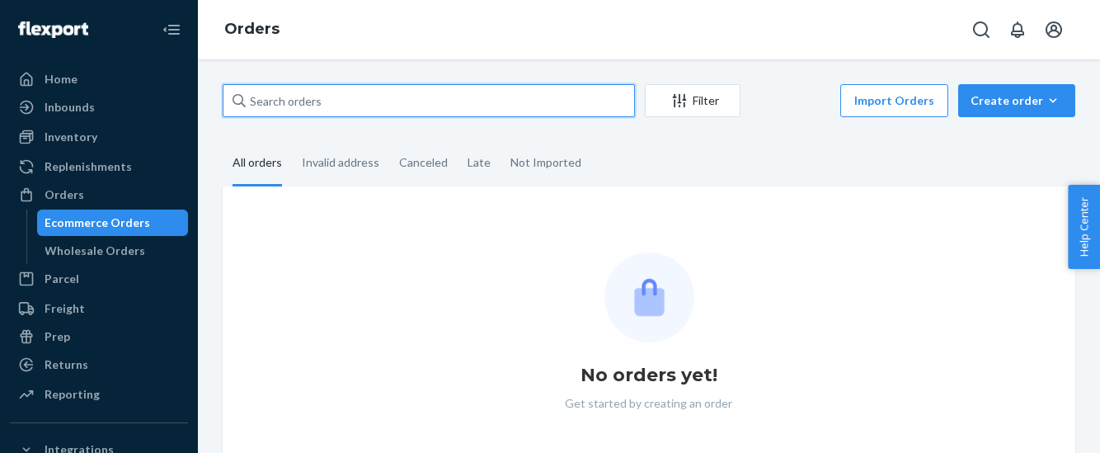
click at [331, 103] on input "text" at bounding box center [429, 100] width 412 height 33
paste input "[PERSON_NAME]"
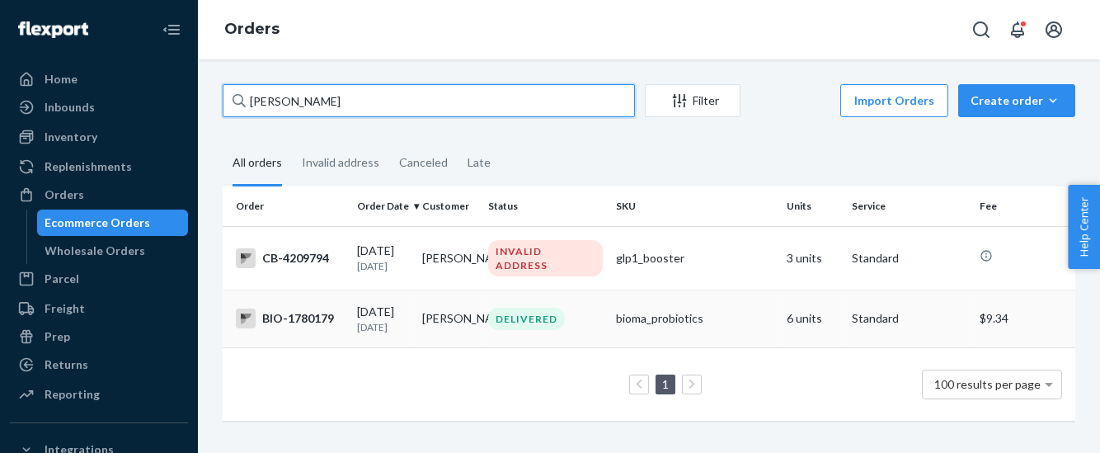
type input "[PERSON_NAME]"
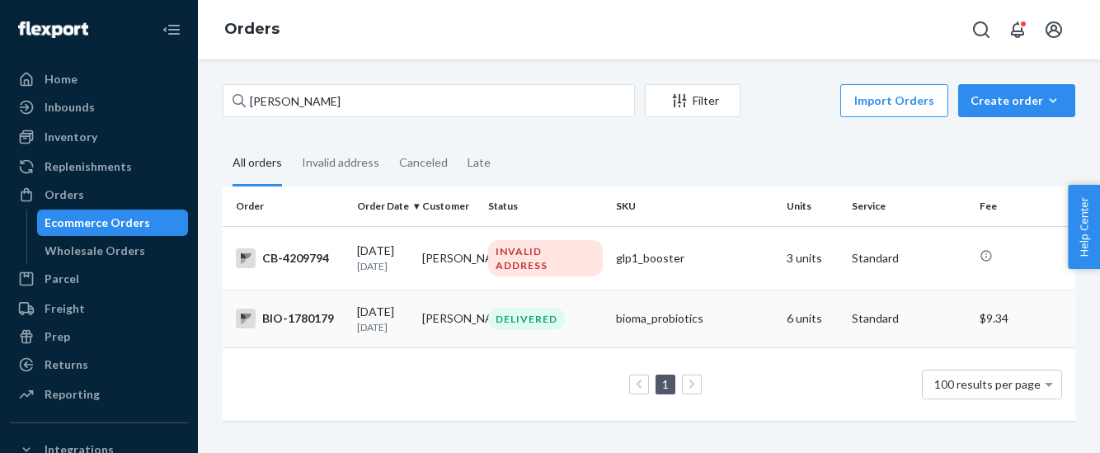
click at [314, 328] on div "BIO-1780179" at bounding box center [290, 318] width 108 height 20
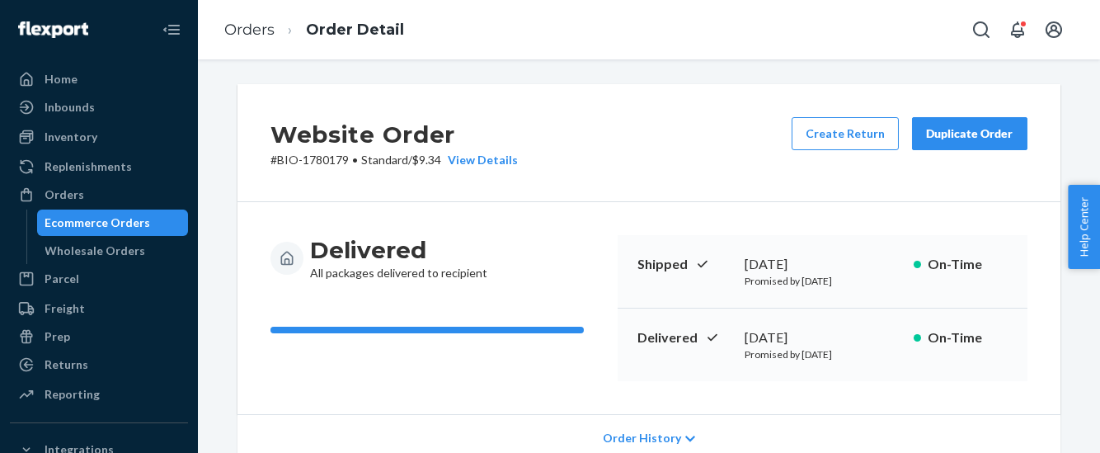
click at [326, 161] on p "# BIO-1780179 • Standard / $9.34 View Details" at bounding box center [393, 160] width 247 height 16
copy p "1780179"
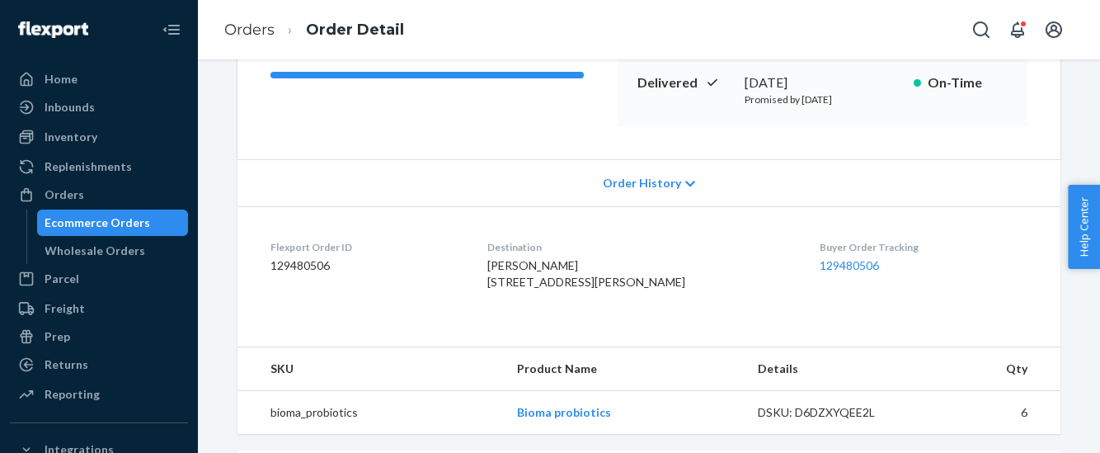
scroll to position [309, 0]
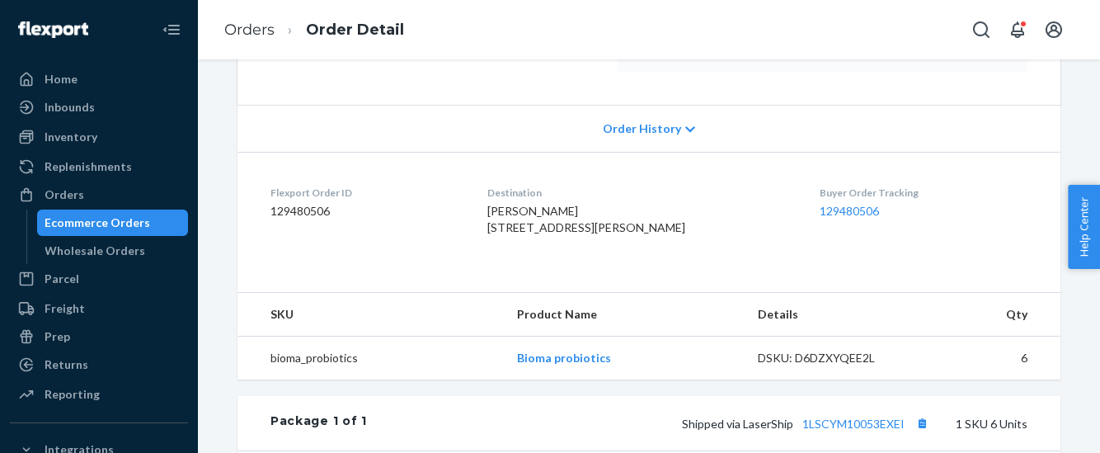
drag, startPoint x: 495, startPoint y: 227, endPoint x: 667, endPoint y: 261, distance: 175.6
click at [667, 261] on dl "Flexport Order ID 129480506 Destination Karen Herling 2169 Essex Dr Sun Prairie…" at bounding box center [648, 214] width 823 height 124
copy span "2169 Essex Dr Sun Prairie, WI 53590-3780 US"
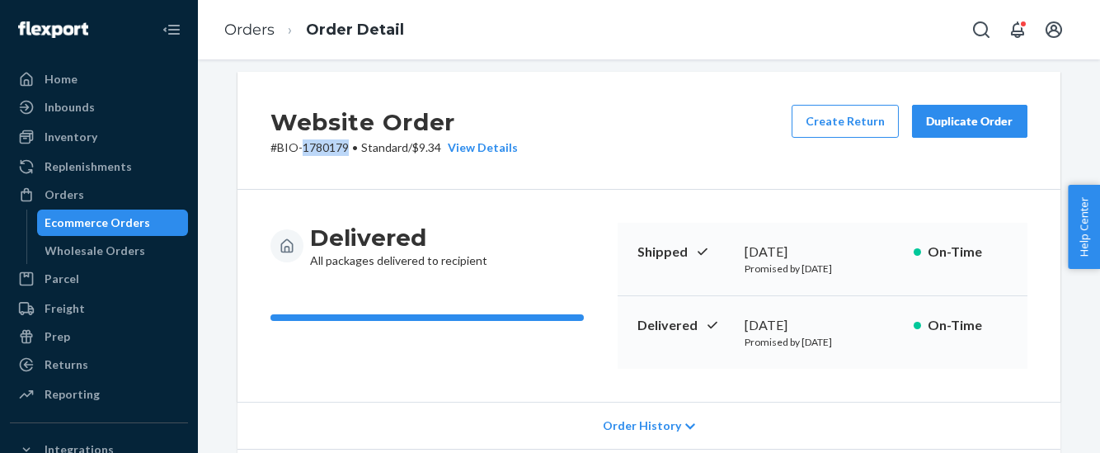
scroll to position [0, 0]
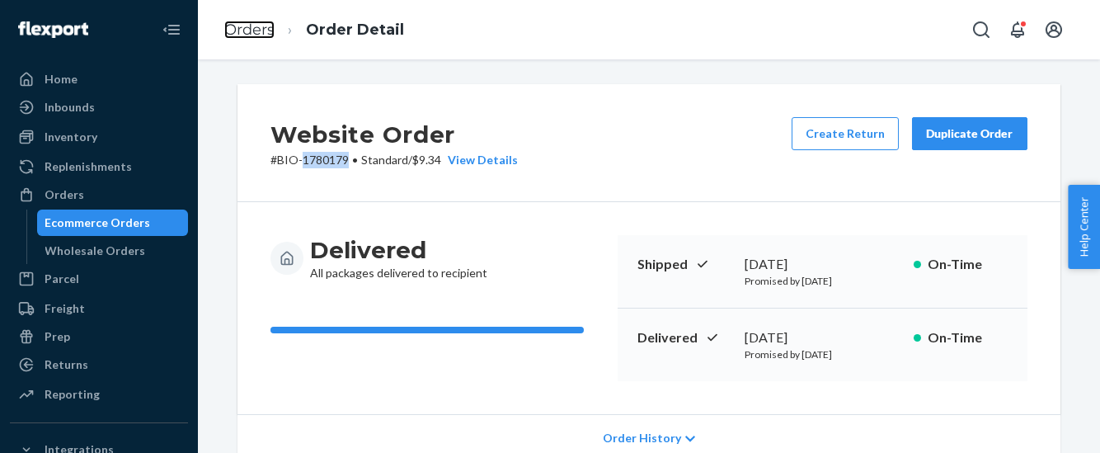
drag, startPoint x: 258, startPoint y: 30, endPoint x: 317, endPoint y: 81, distance: 78.3
click at [258, 30] on link "Orders" at bounding box center [249, 30] width 50 height 18
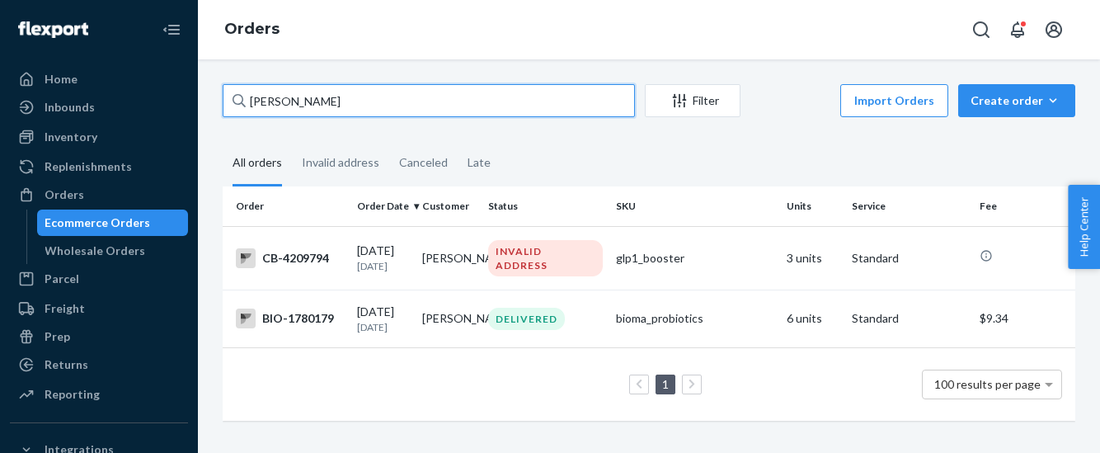
drag, startPoint x: 303, startPoint y: 110, endPoint x: 234, endPoint y: 110, distance: 68.4
click at [234, 110] on div "[PERSON_NAME]" at bounding box center [429, 100] width 412 height 33
paste input "[PERSON_NAME]"
type input "[PERSON_NAME]"
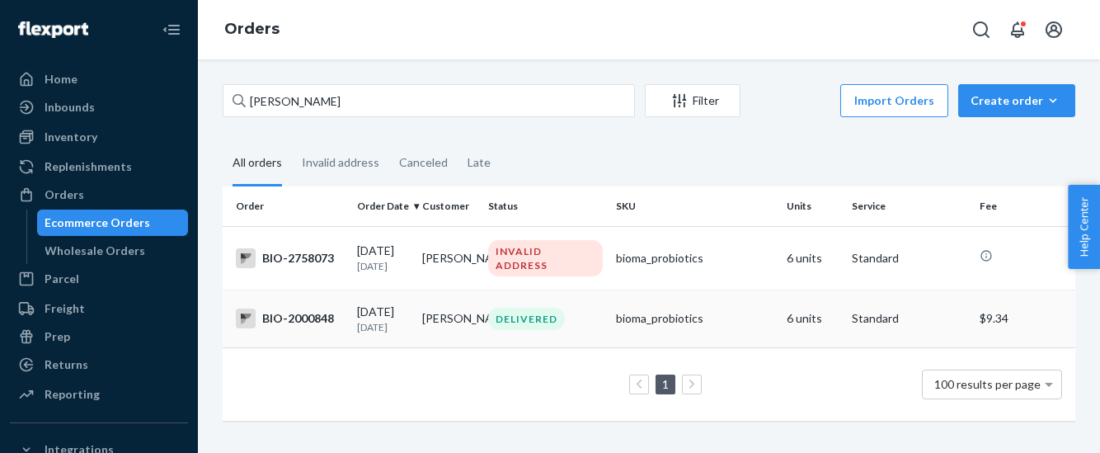
click at [287, 328] on div "BIO-2000848" at bounding box center [290, 318] width 108 height 20
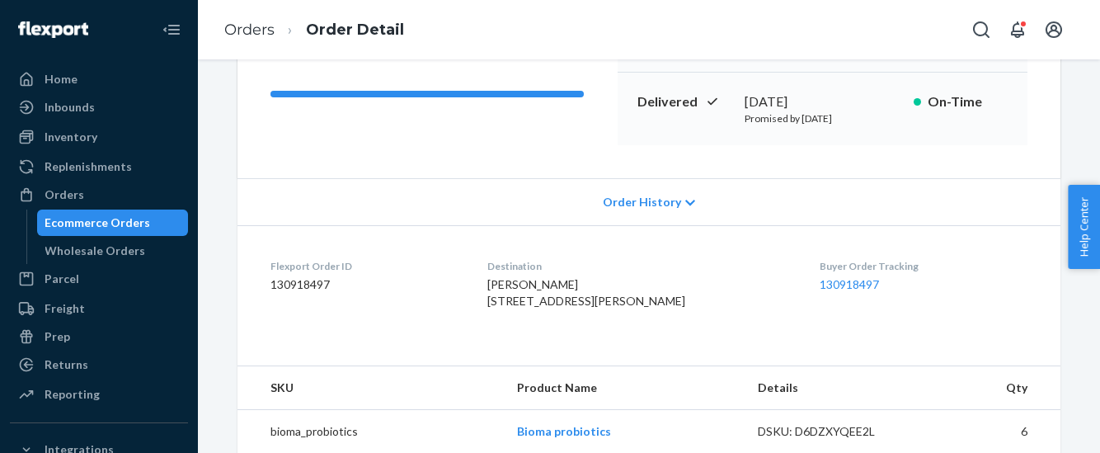
scroll to position [205, 0]
